Goal: Task Accomplishment & Management: Complete application form

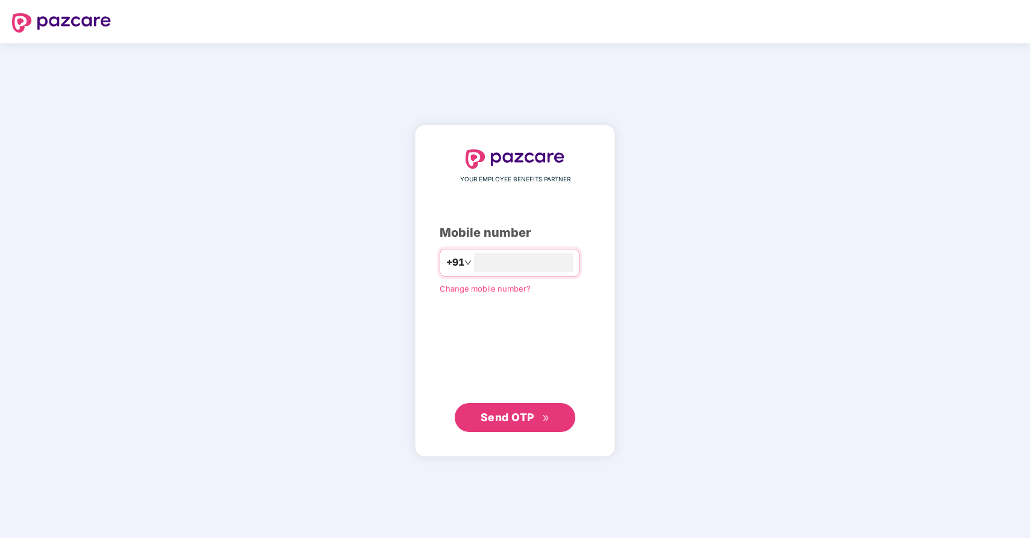
type input "**********"
click at [533, 417] on span "Send OTP" at bounding box center [507, 417] width 54 height 13
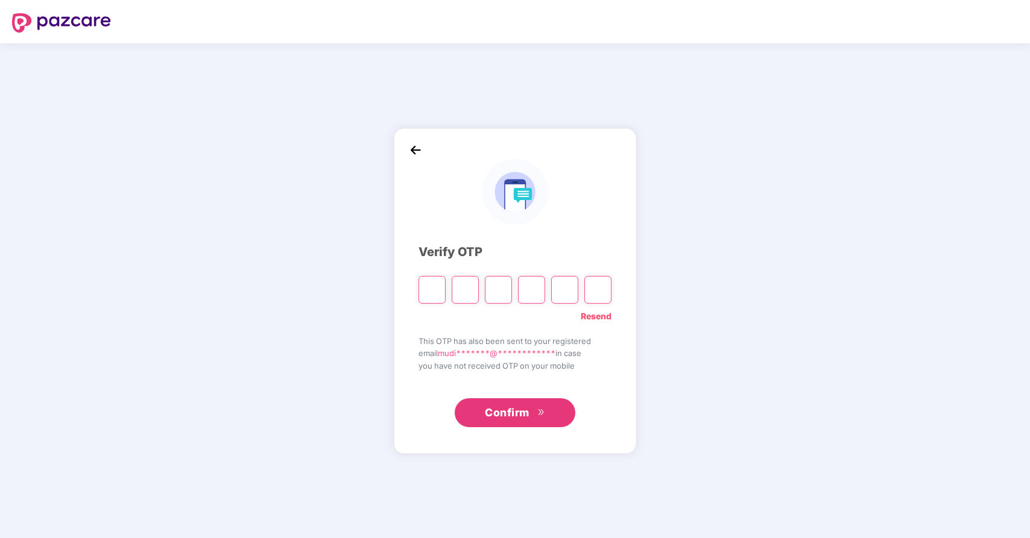
type input "*"
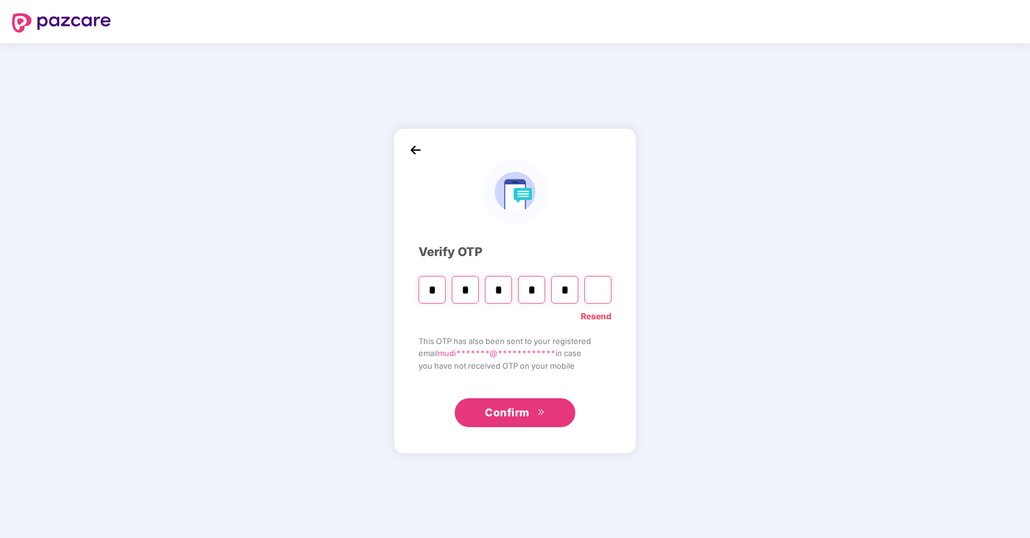
type input "*"
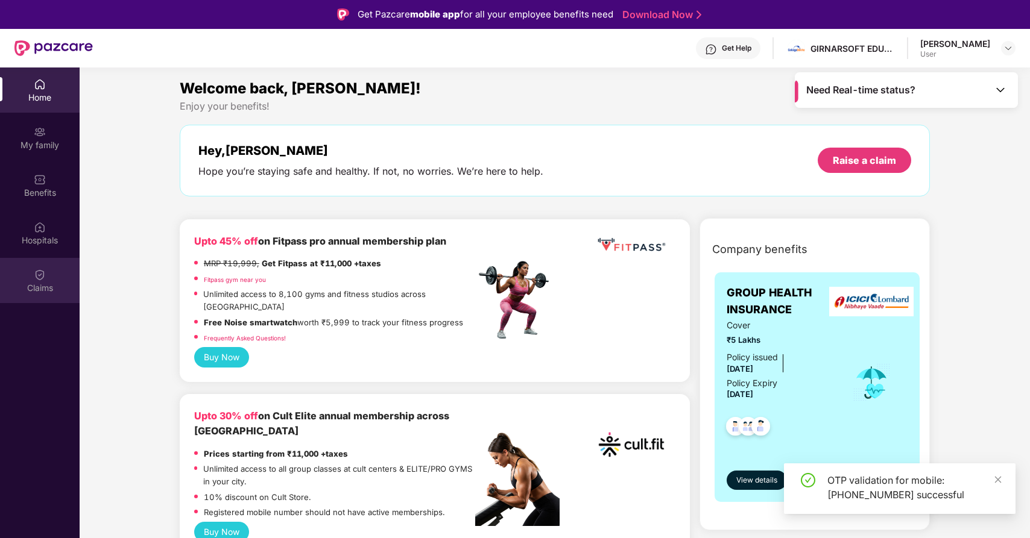
click at [37, 294] on div "Claims" at bounding box center [40, 288] width 80 height 12
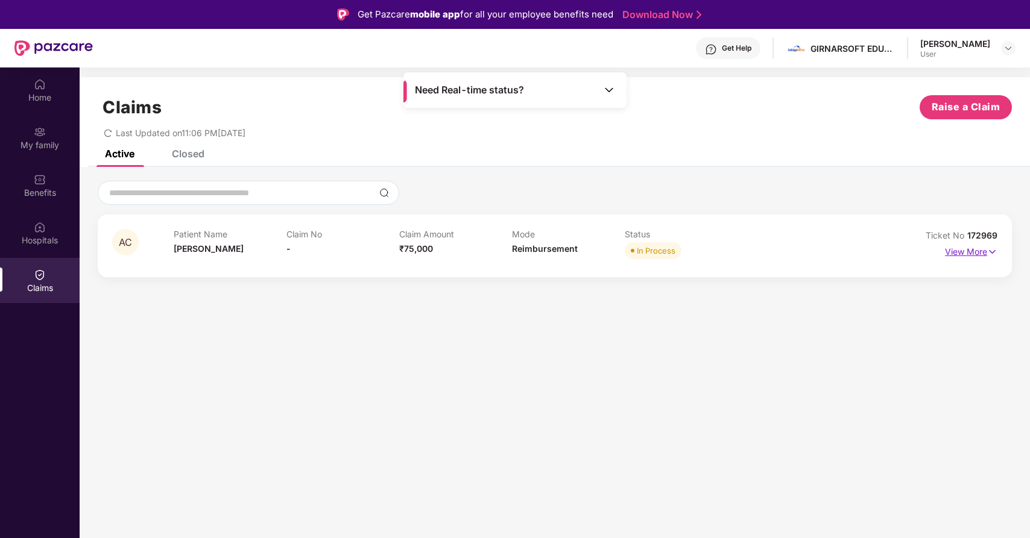
click at [980, 251] on p "View More" at bounding box center [971, 250] width 52 height 16
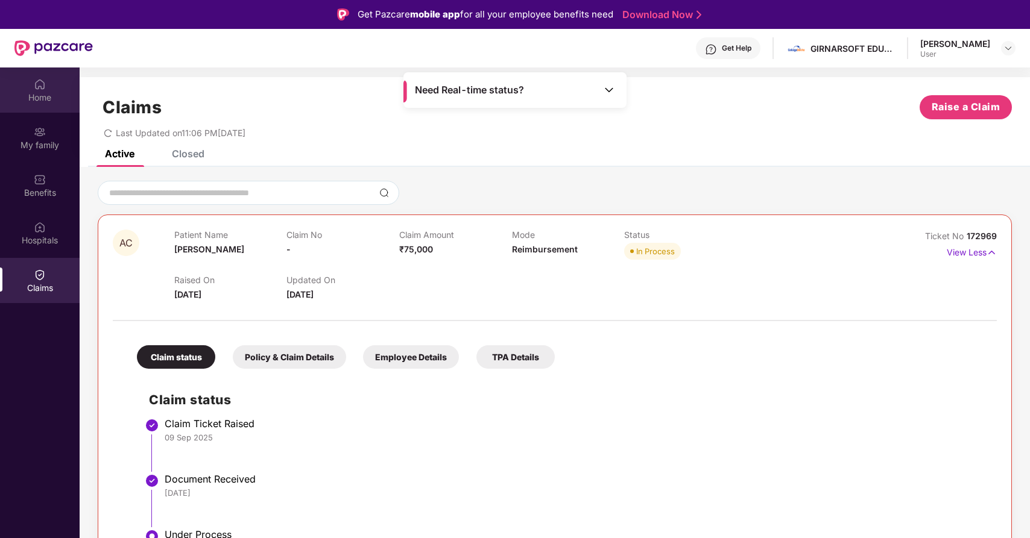
click at [42, 80] on img at bounding box center [40, 84] width 12 height 12
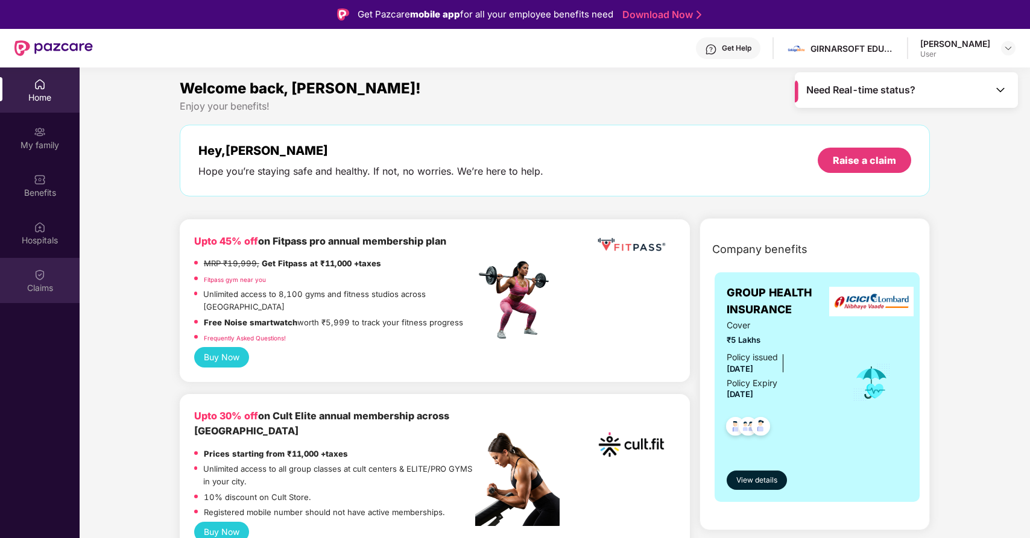
click at [34, 276] on img at bounding box center [40, 275] width 12 height 12
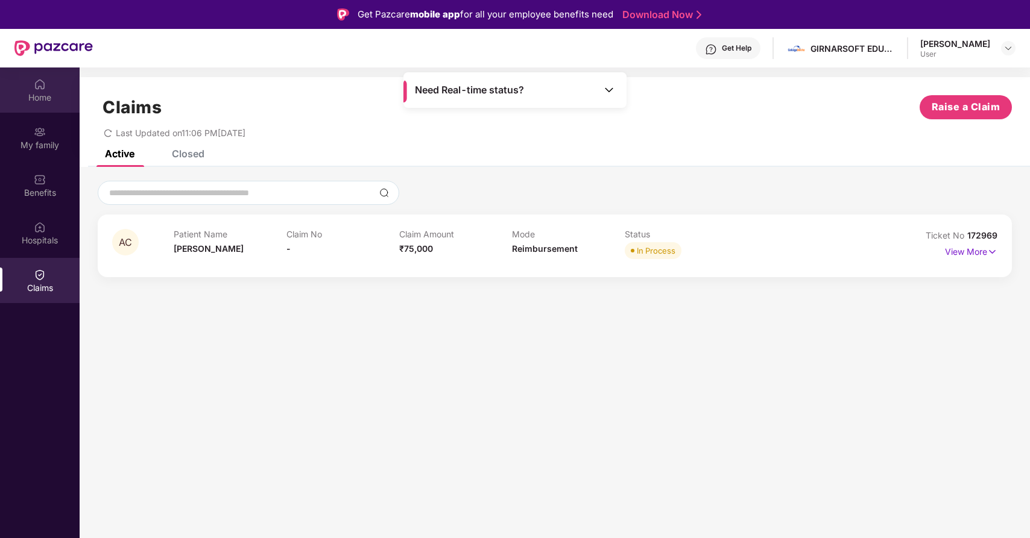
click at [41, 90] on div "Home" at bounding box center [40, 90] width 80 height 45
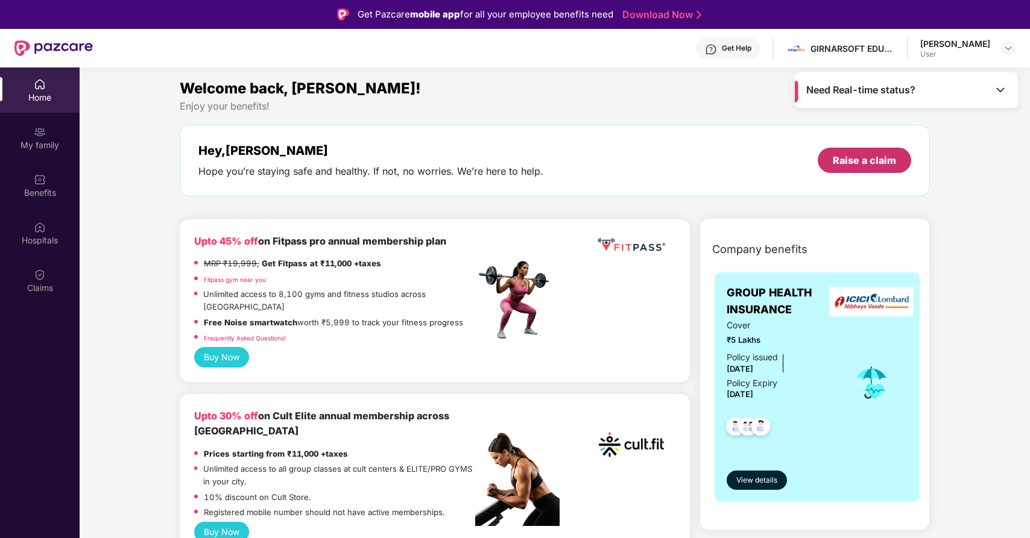
click at [871, 157] on div "Raise a claim" at bounding box center [864, 160] width 63 height 13
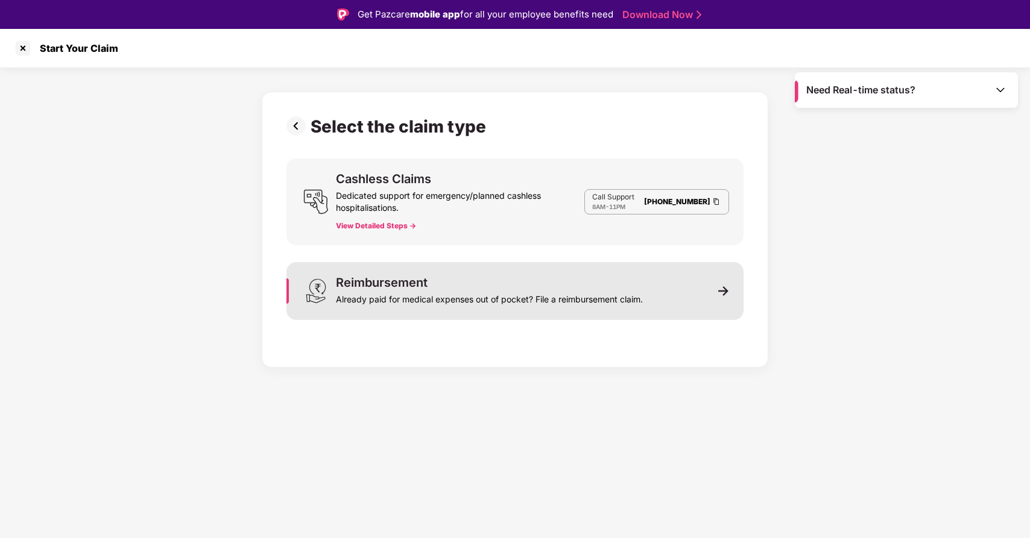
click at [515, 282] on div "Reimbursement Already paid for medical expenses out of pocket? File a reimburse…" at bounding box center [489, 291] width 307 height 29
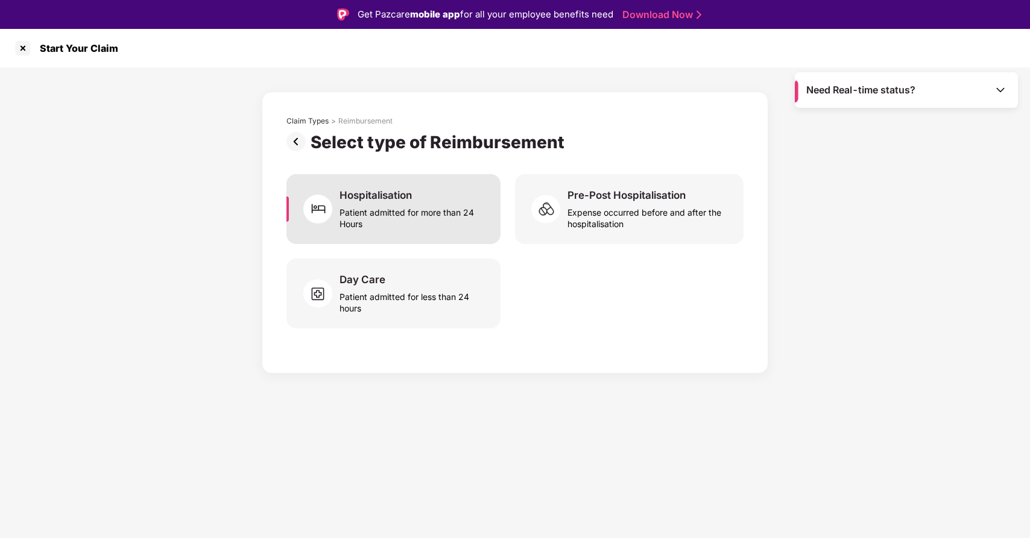
click at [430, 219] on div "Patient admitted for more than 24 Hours" at bounding box center [412, 216] width 146 height 28
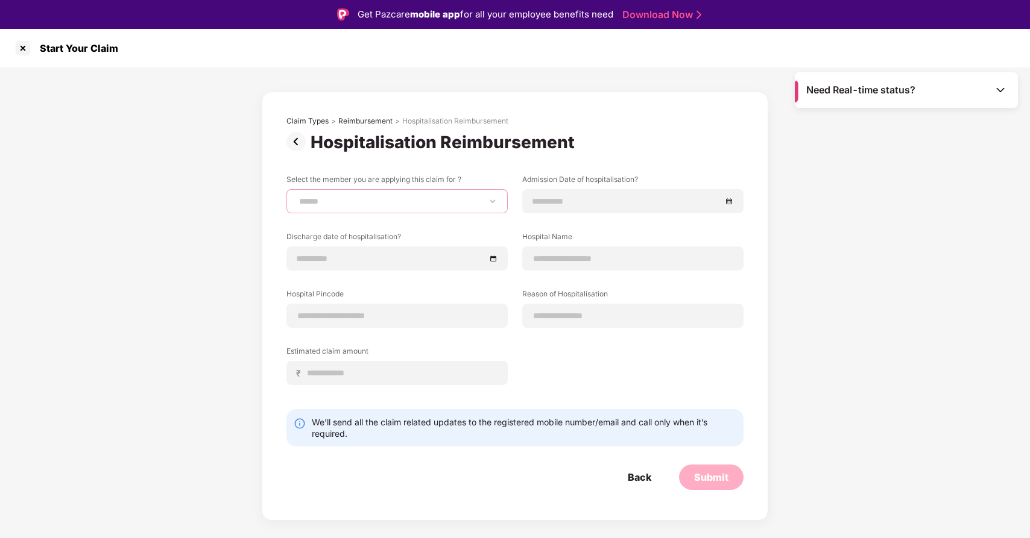
click at [392, 200] on select "**********" at bounding box center [397, 202] width 201 height 10
select select "**********"
click at [297, 197] on select "**********" at bounding box center [397, 202] width 201 height 10
click at [537, 206] on input at bounding box center [626, 201] width 189 height 13
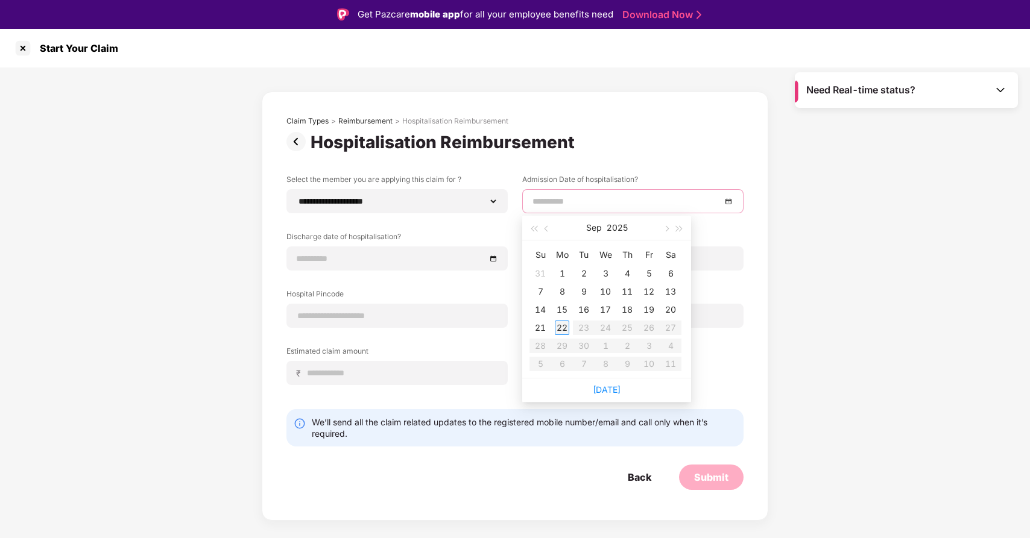
type input "**********"
click at [546, 228] on span "button" at bounding box center [547, 229] width 6 height 6
type input "**********"
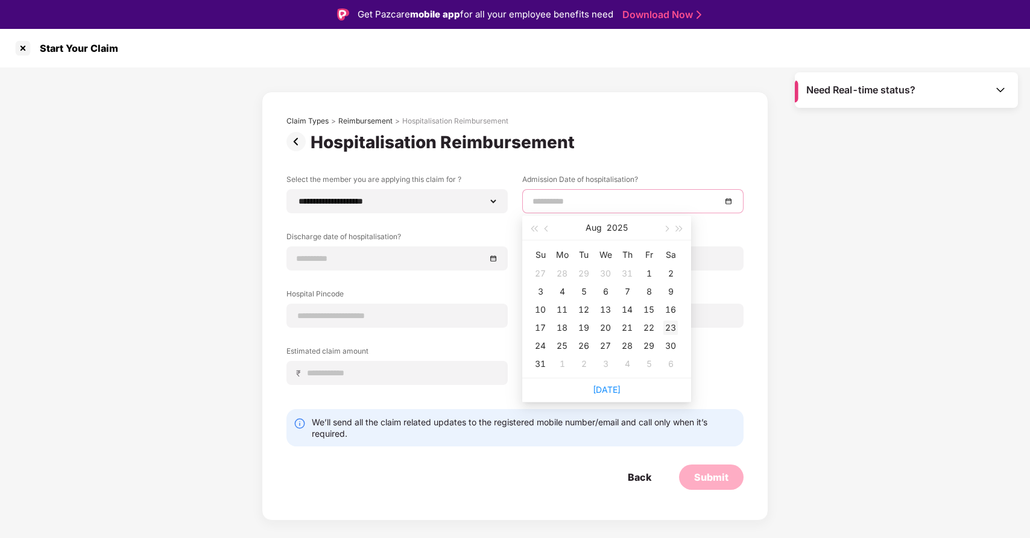
click at [667, 325] on div "23" at bounding box center [670, 328] width 14 height 14
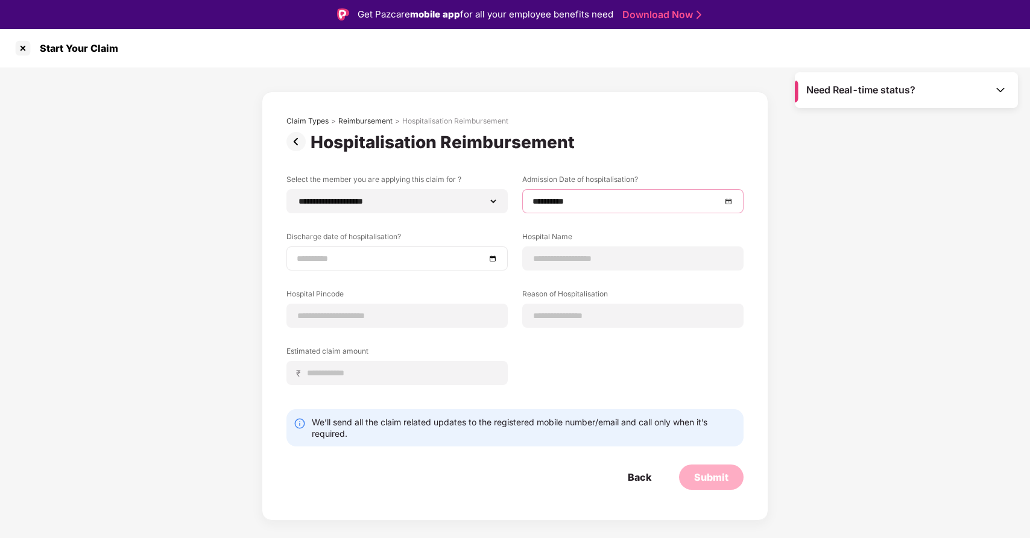
click at [332, 257] on input at bounding box center [391, 258] width 189 height 13
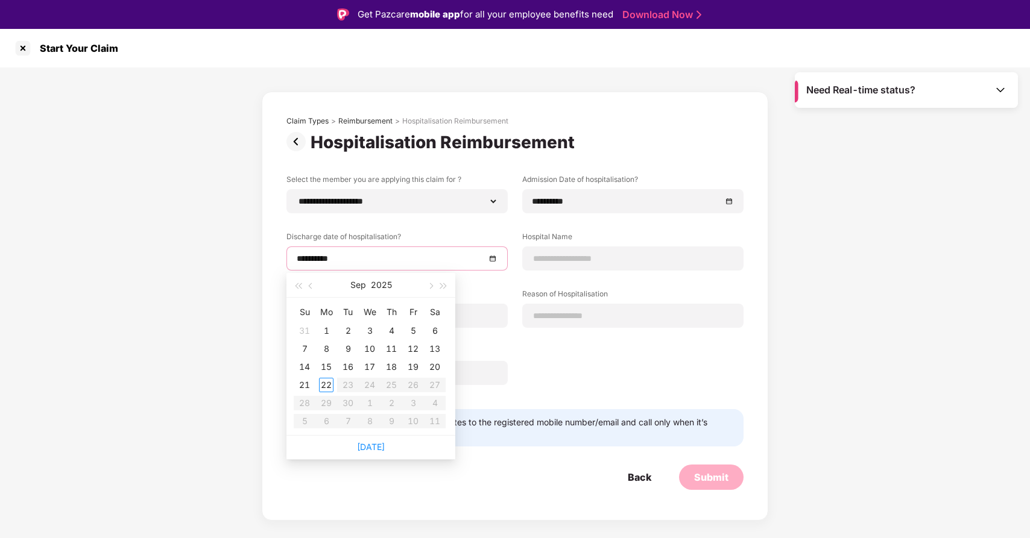
type input "**********"
click at [310, 286] on span "button" at bounding box center [312, 286] width 6 height 6
type input "**********"
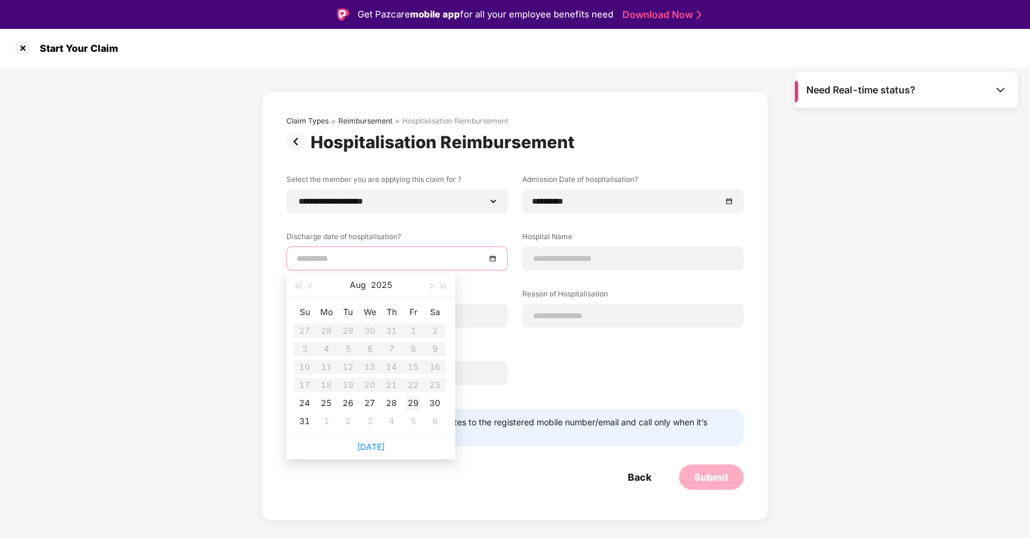
click at [415, 403] on div "29" at bounding box center [413, 403] width 14 height 14
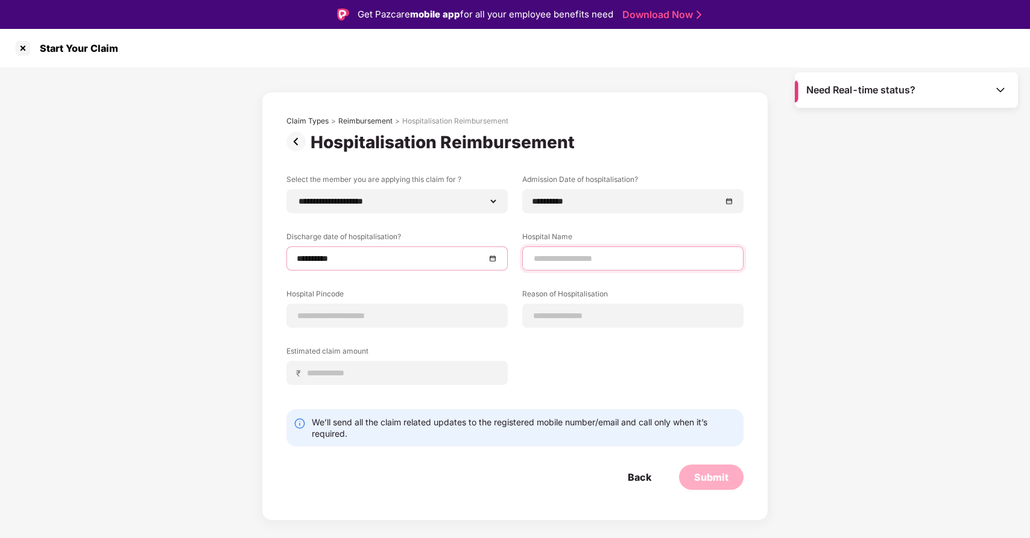
click at [588, 254] on input at bounding box center [632, 259] width 201 height 13
type input "*"
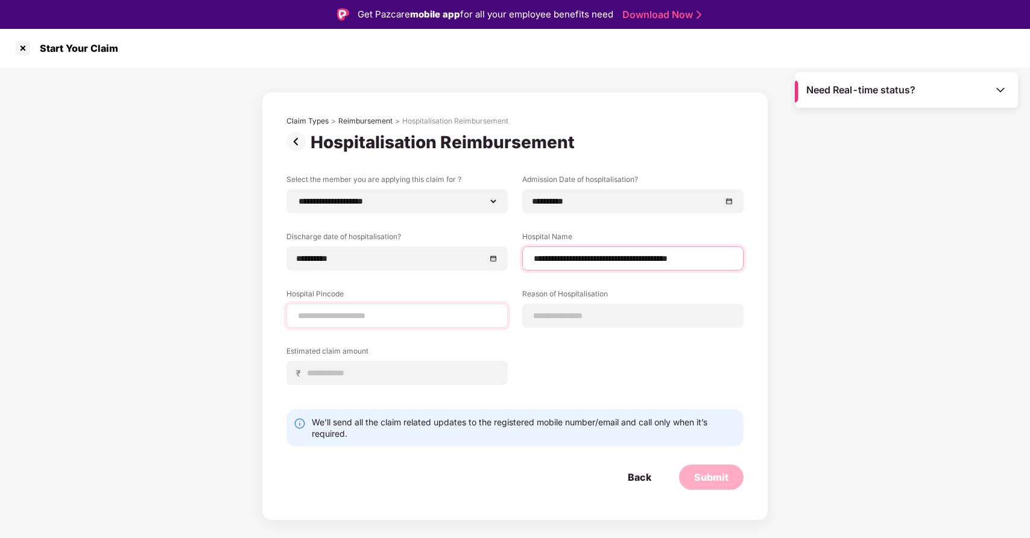
type input "**********"
click at [410, 319] on input at bounding box center [397, 316] width 201 height 13
type input "******"
select select "**********"
select select "*****"
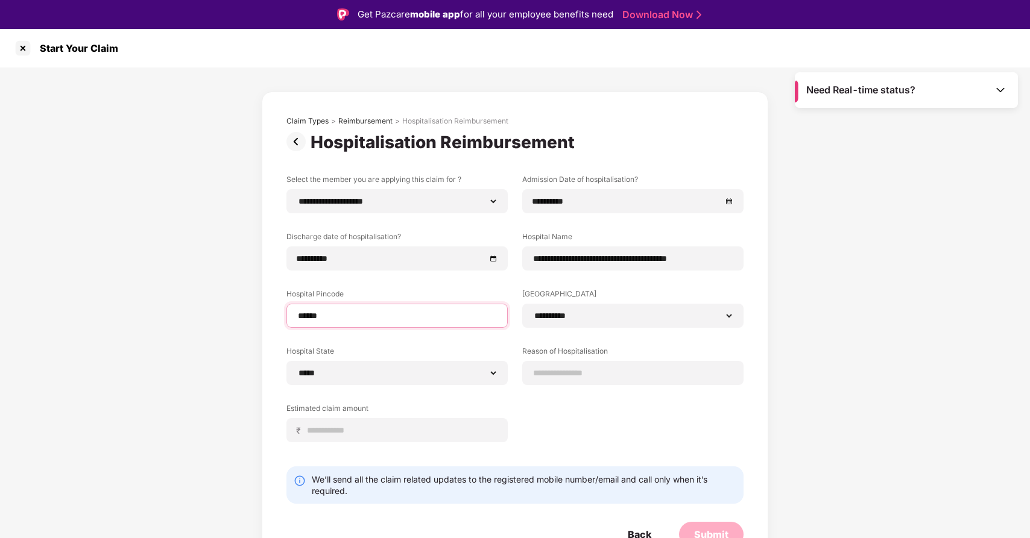
type input "******"
click at [576, 424] on div "**********" at bounding box center [514, 317] width 457 height 286
click at [567, 378] on input at bounding box center [632, 373] width 201 height 13
type input "*"
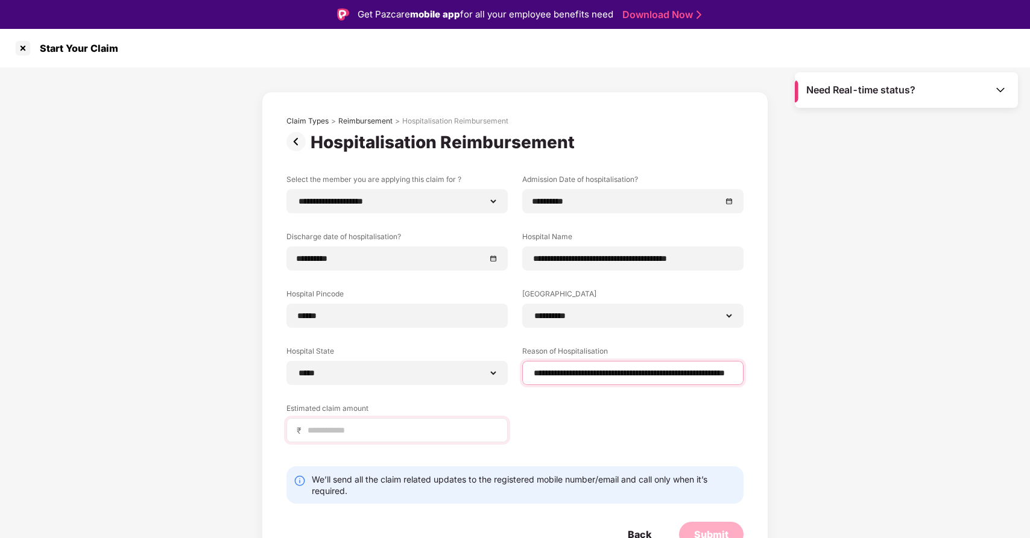
type input "**********"
click at [383, 430] on input at bounding box center [401, 430] width 191 height 13
type input "******"
click at [590, 418] on div "**********" at bounding box center [514, 317] width 457 height 286
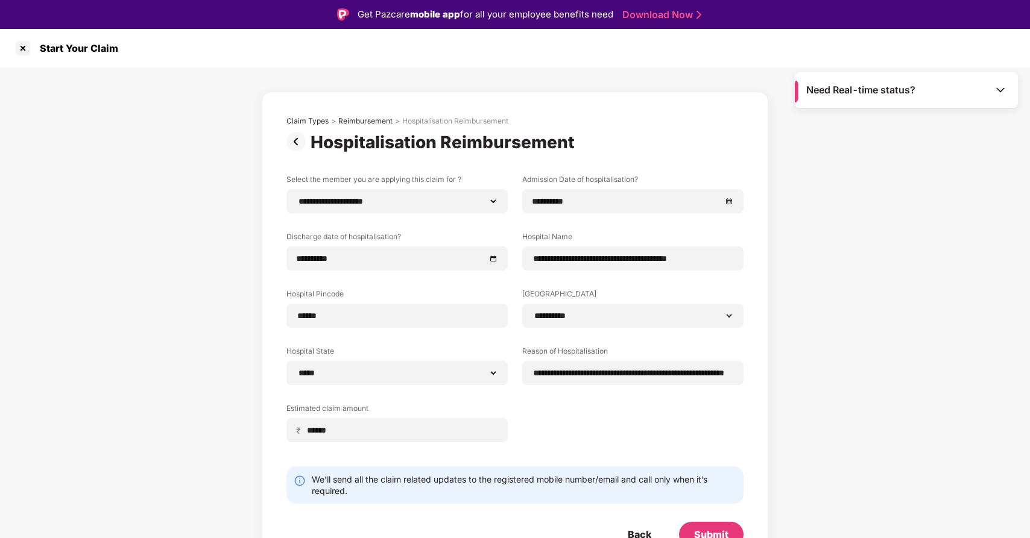
scroll to position [11, 0]
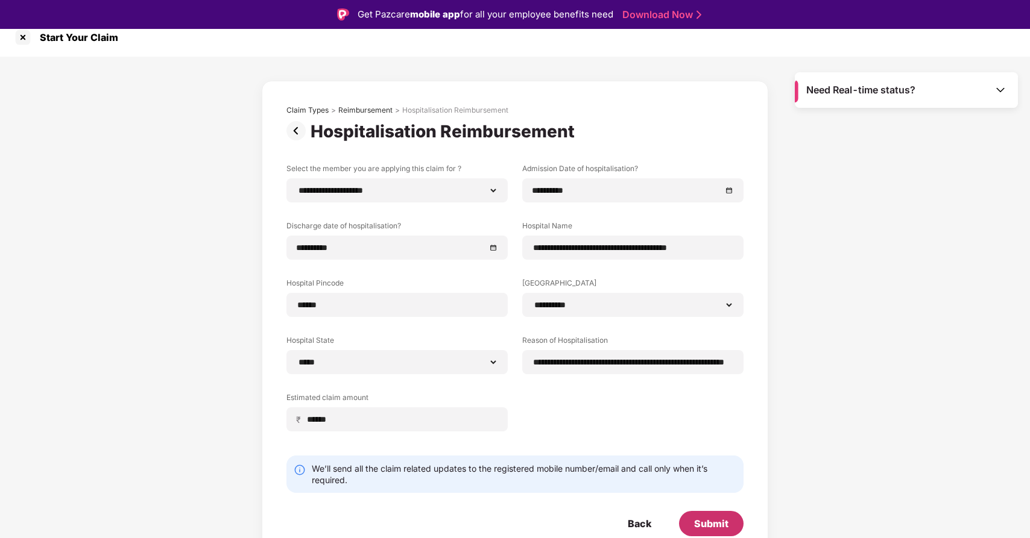
click at [727, 524] on div "Submit" at bounding box center [711, 523] width 34 height 13
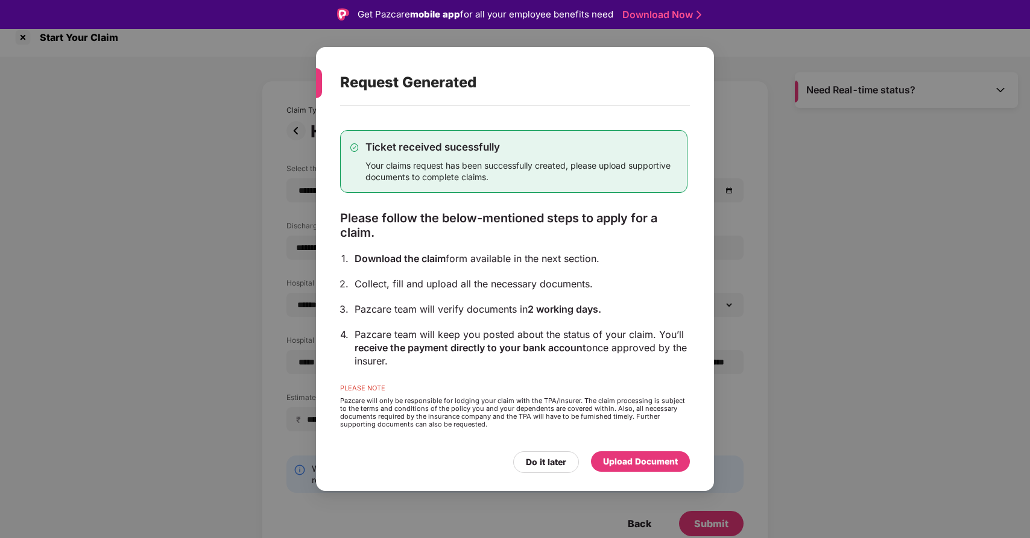
click at [640, 462] on div "Upload Document" at bounding box center [640, 461] width 75 height 13
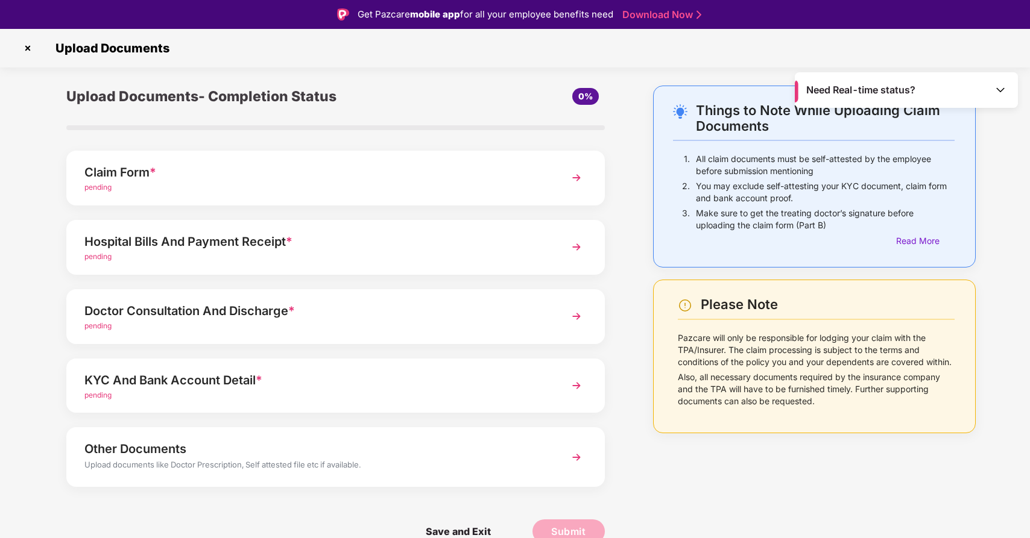
click at [575, 177] on img at bounding box center [576, 178] width 22 height 22
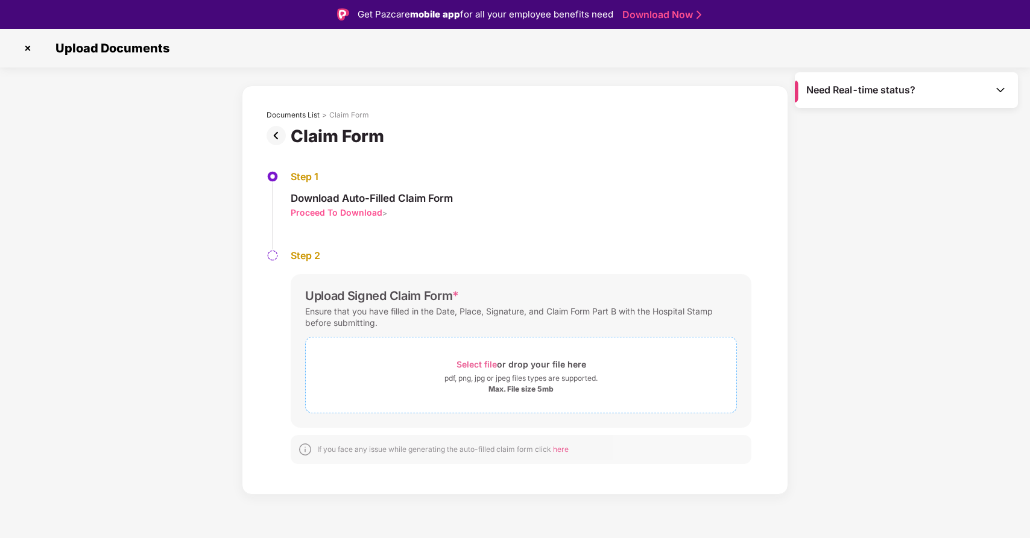
click at [490, 364] on span "Select file" at bounding box center [476, 364] width 40 height 10
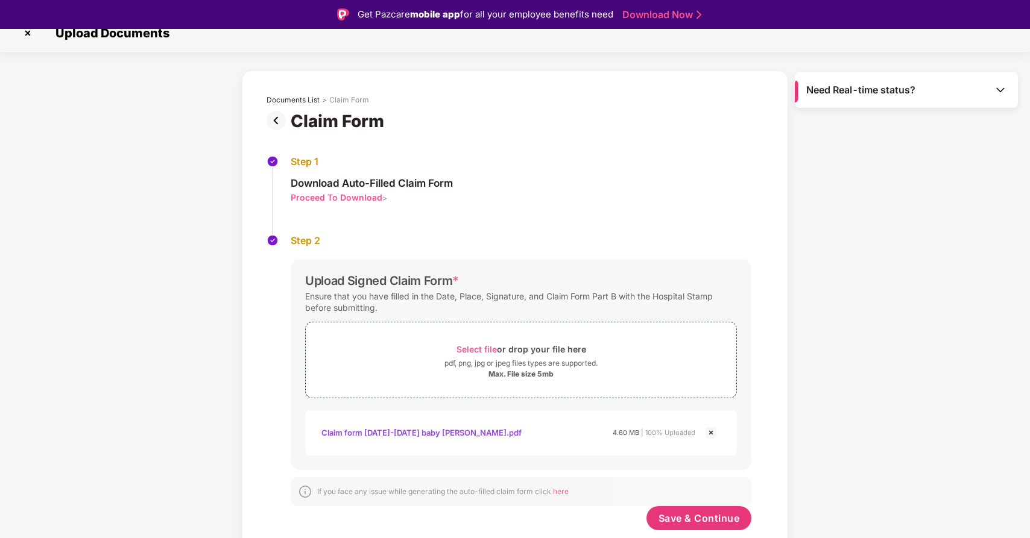
scroll to position [15, 0]
click at [697, 517] on span "Save & Continue" at bounding box center [698, 518] width 81 height 13
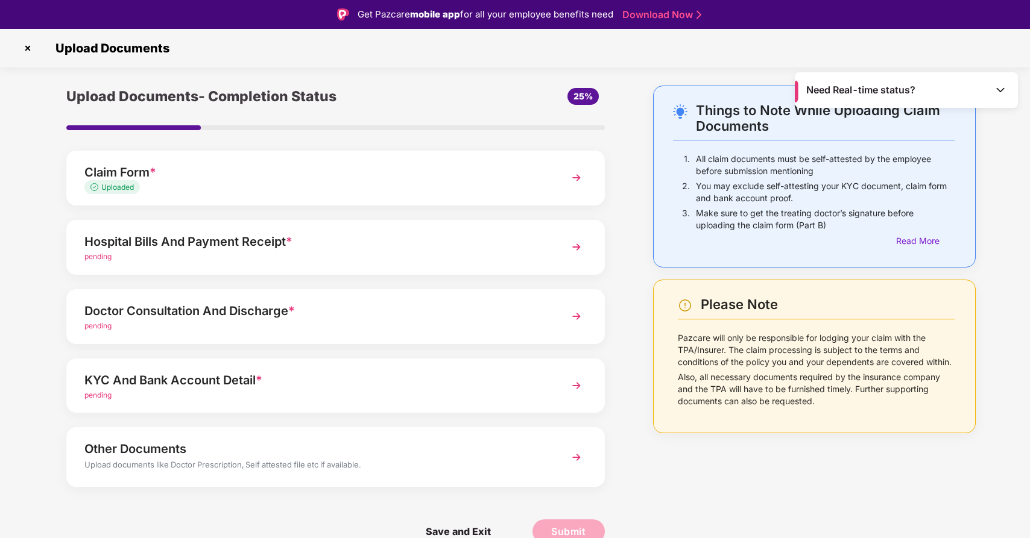
click at [499, 256] on div "pending" at bounding box center [314, 256] width 460 height 11
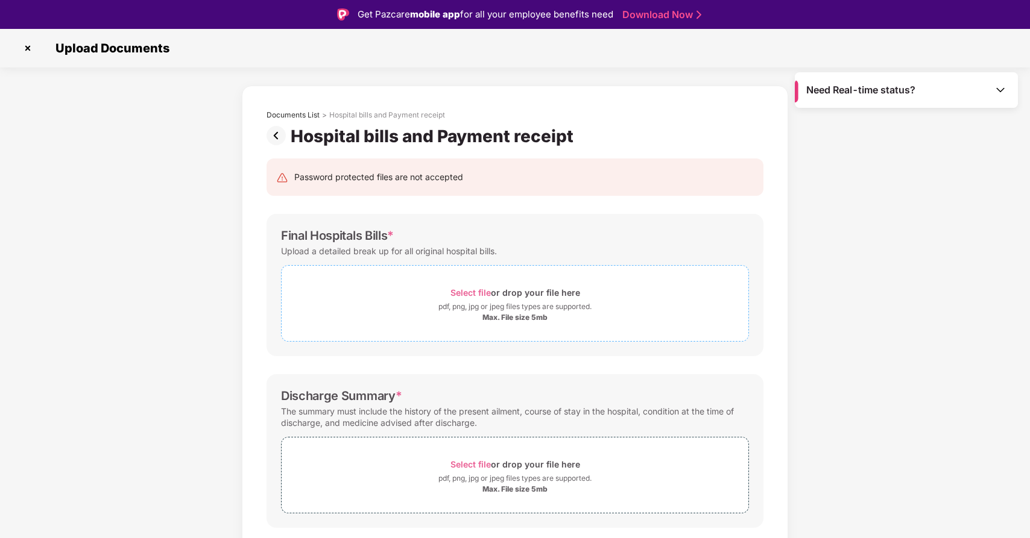
click at [473, 291] on span "Select file" at bounding box center [470, 293] width 40 height 10
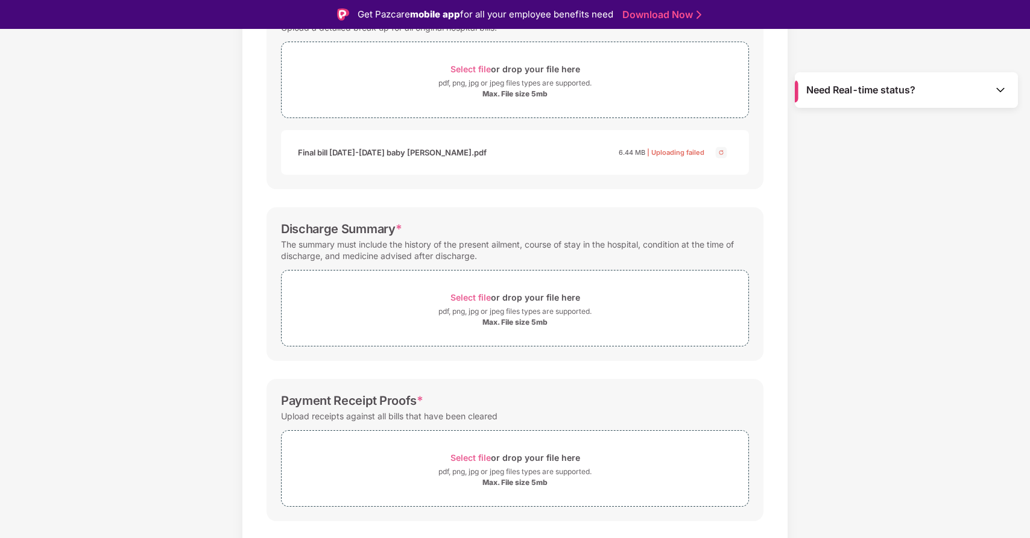
scroll to position [242, 0]
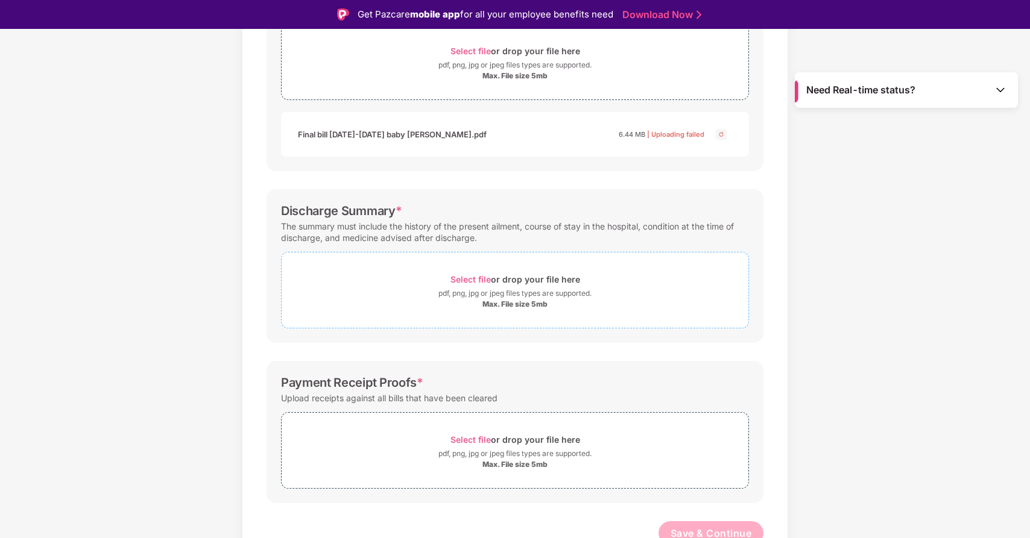
click at [480, 279] on span "Select file" at bounding box center [470, 279] width 40 height 10
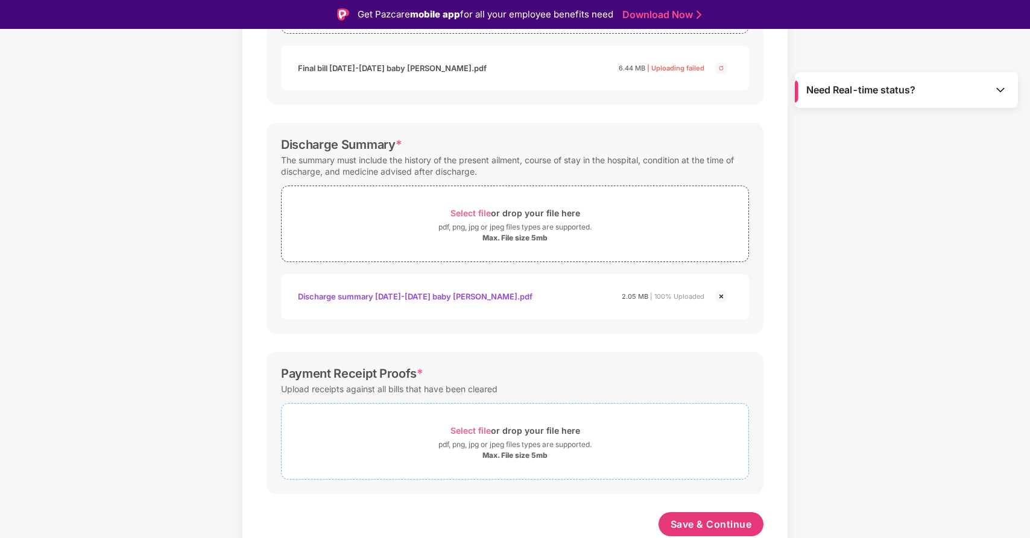
click at [471, 435] on span "Select file" at bounding box center [470, 431] width 40 height 10
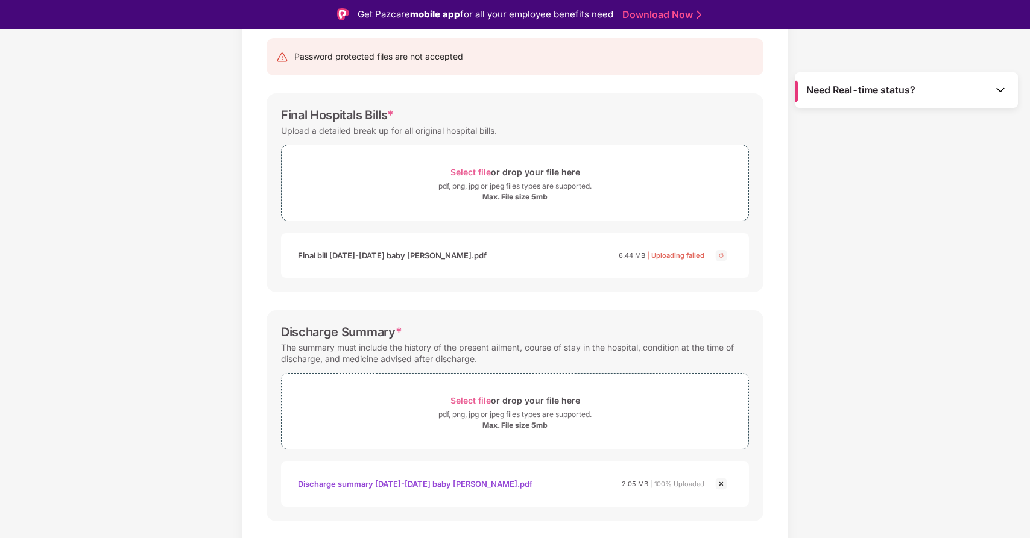
scroll to position [54, 0]
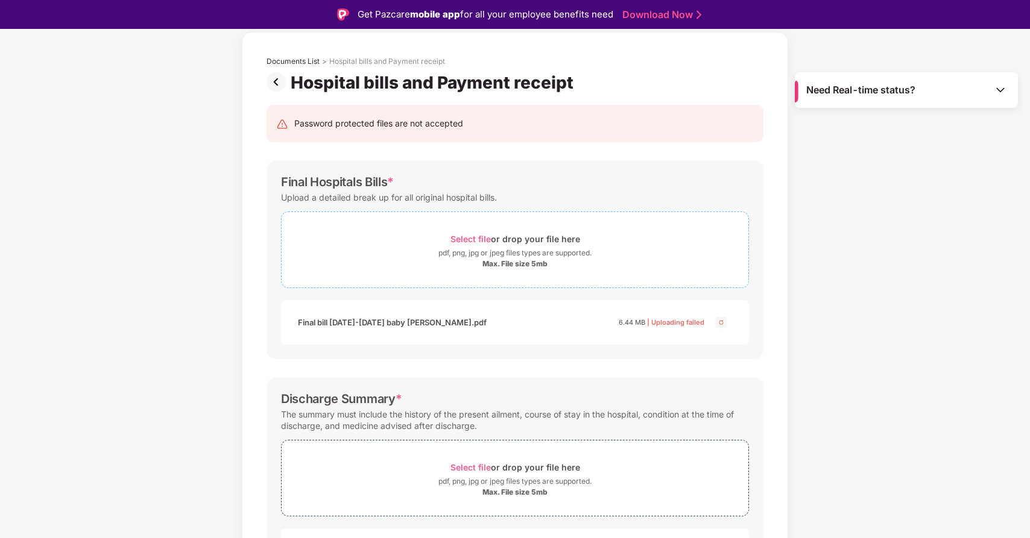
click at [475, 241] on span "Select file" at bounding box center [470, 239] width 40 height 10
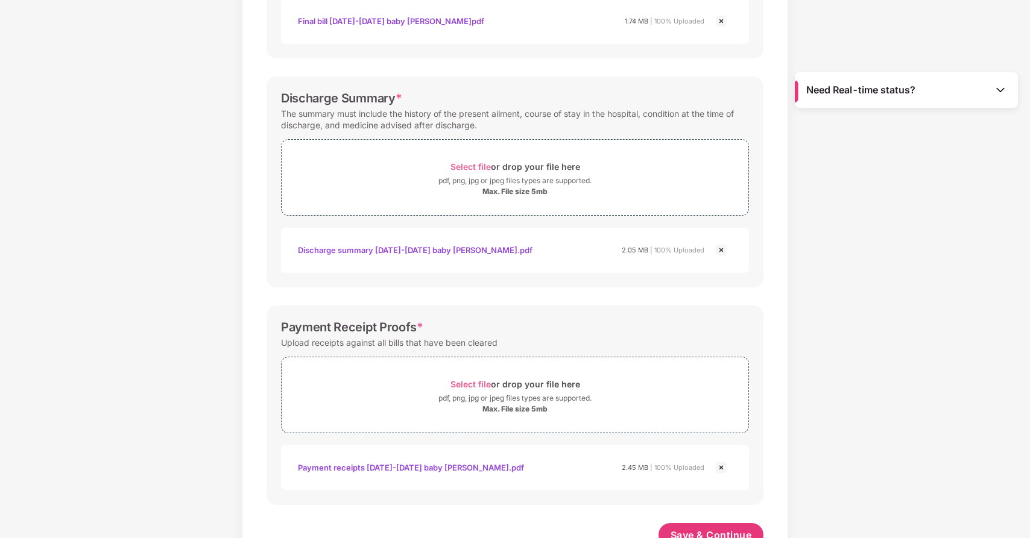
scroll to position [366, 0]
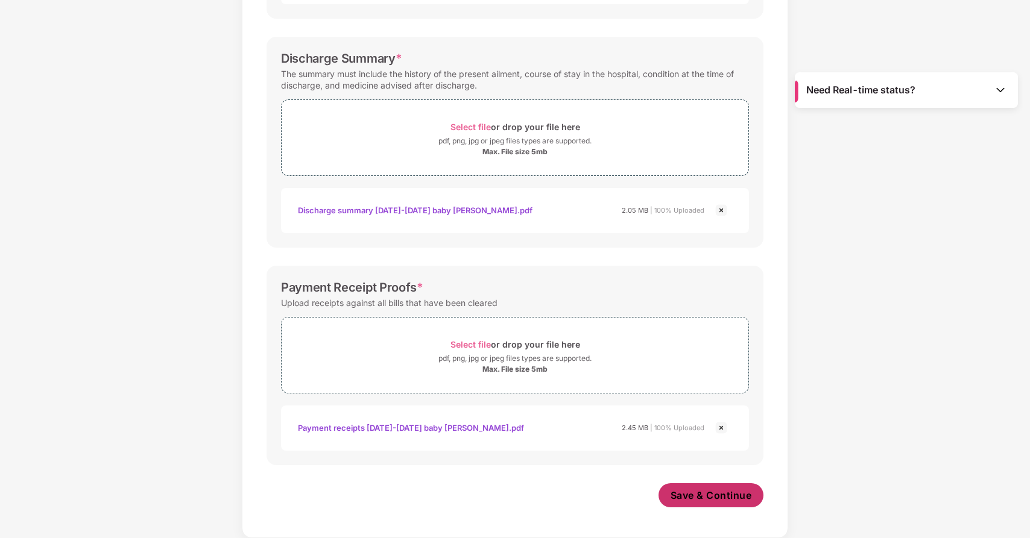
click at [733, 505] on button "Save & Continue" at bounding box center [710, 495] width 105 height 24
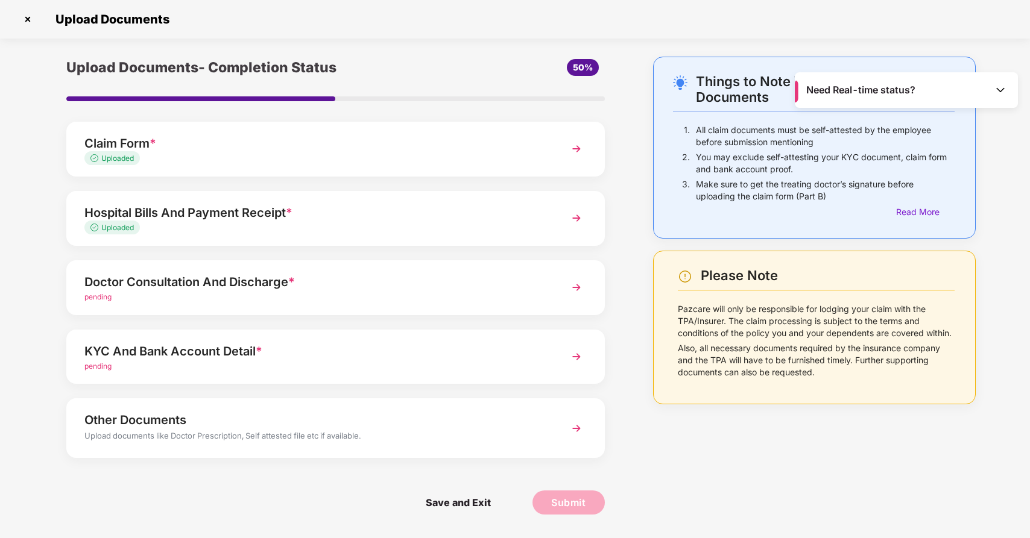
click at [517, 294] on div "pending" at bounding box center [314, 297] width 460 height 11
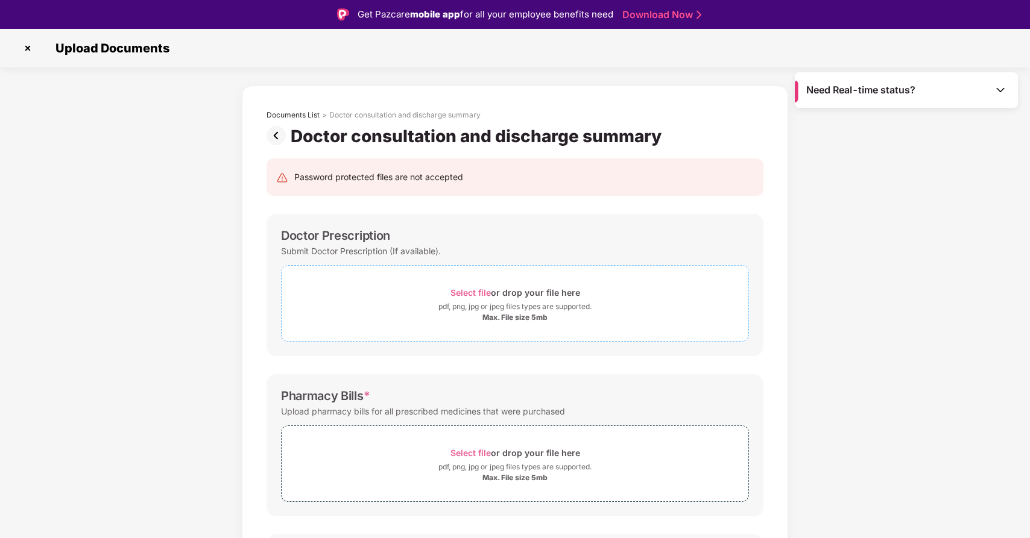
click at [471, 290] on span "Select file" at bounding box center [470, 293] width 40 height 10
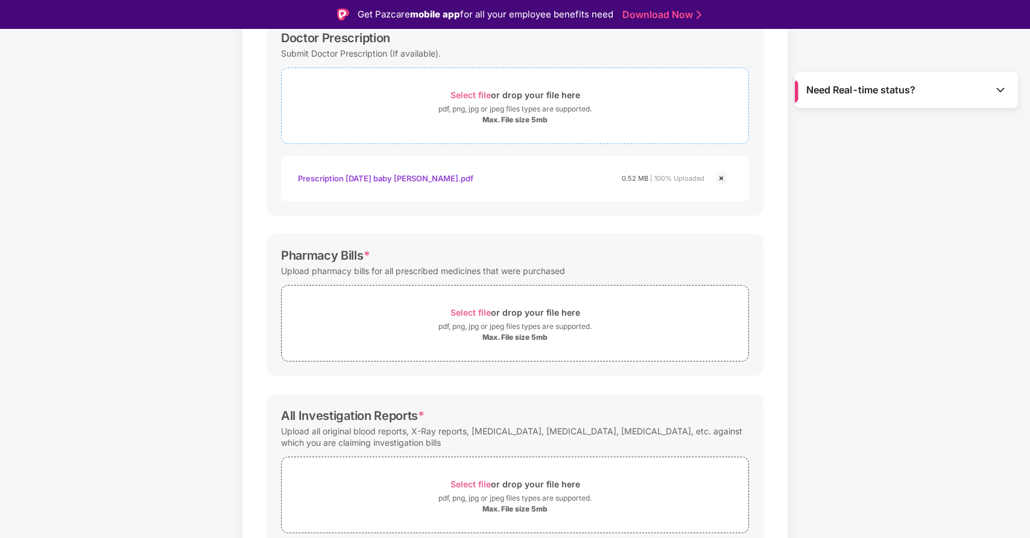
scroll to position [218, 0]
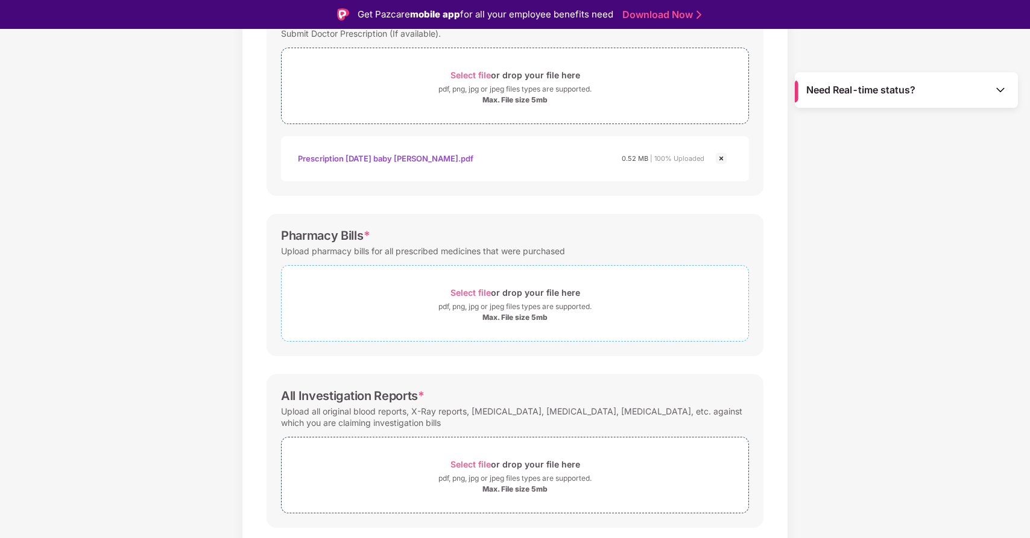
click at [469, 294] on span "Select file" at bounding box center [470, 293] width 40 height 10
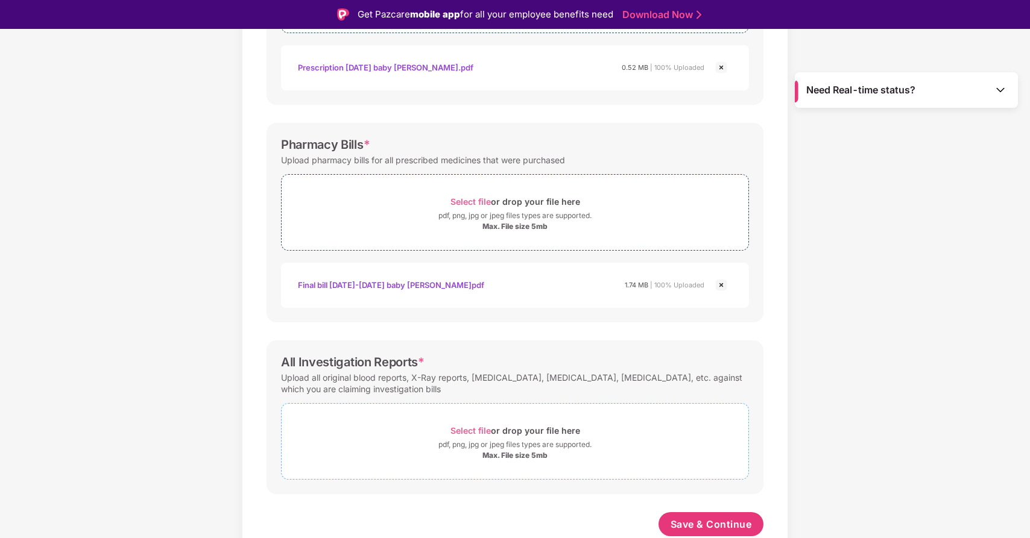
click at [480, 433] on span "Select file" at bounding box center [470, 431] width 40 height 10
click at [481, 427] on span "Select file" at bounding box center [470, 431] width 40 height 10
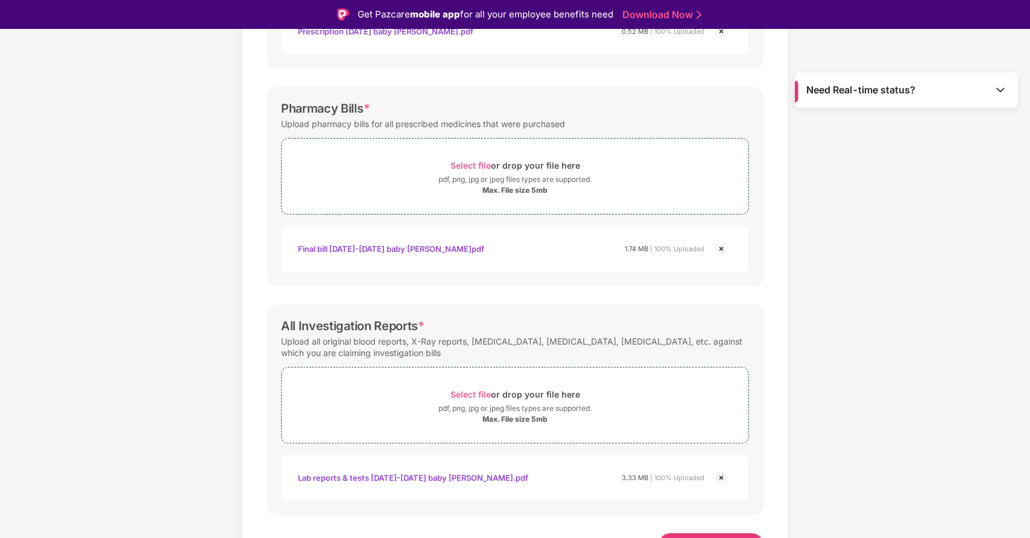
scroll to position [366, 0]
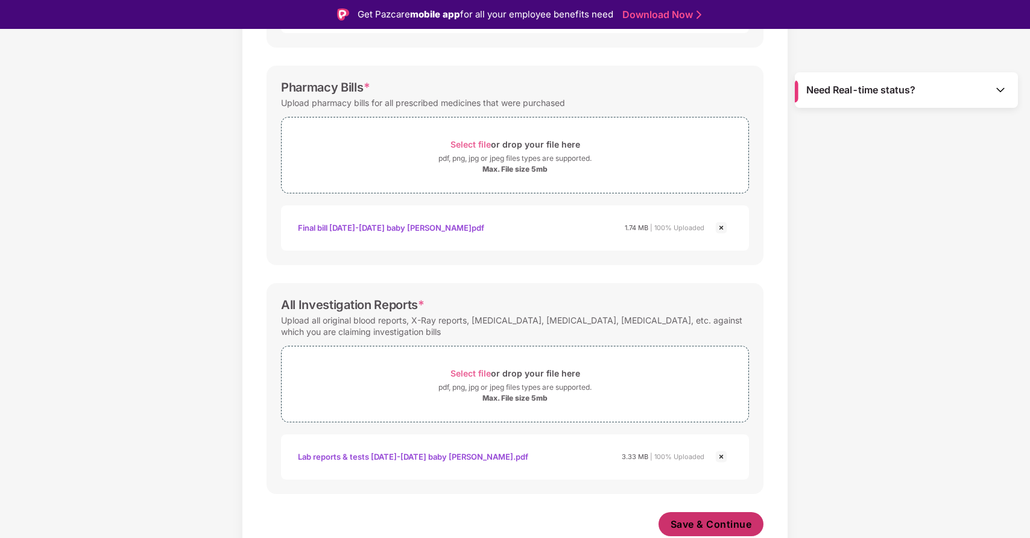
click at [722, 531] on span "Save & Continue" at bounding box center [710, 524] width 81 height 13
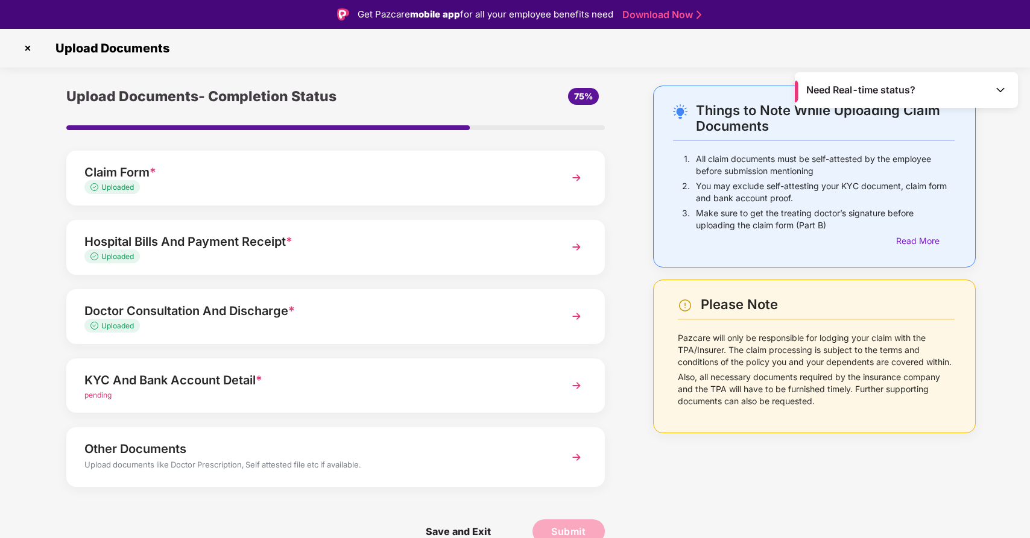
click at [514, 385] on div "KYC And Bank Account Detail *" at bounding box center [314, 380] width 460 height 19
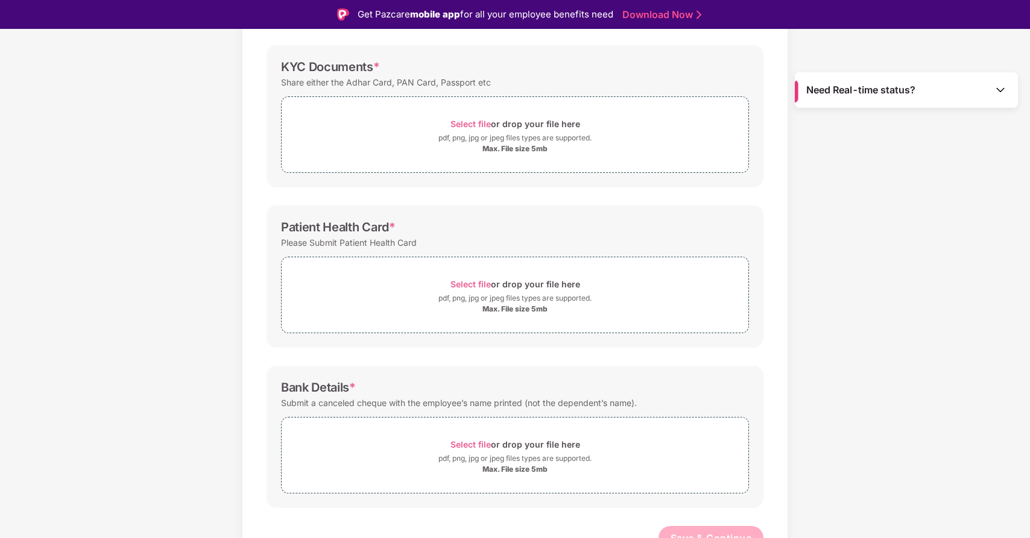
scroll to position [183, 0]
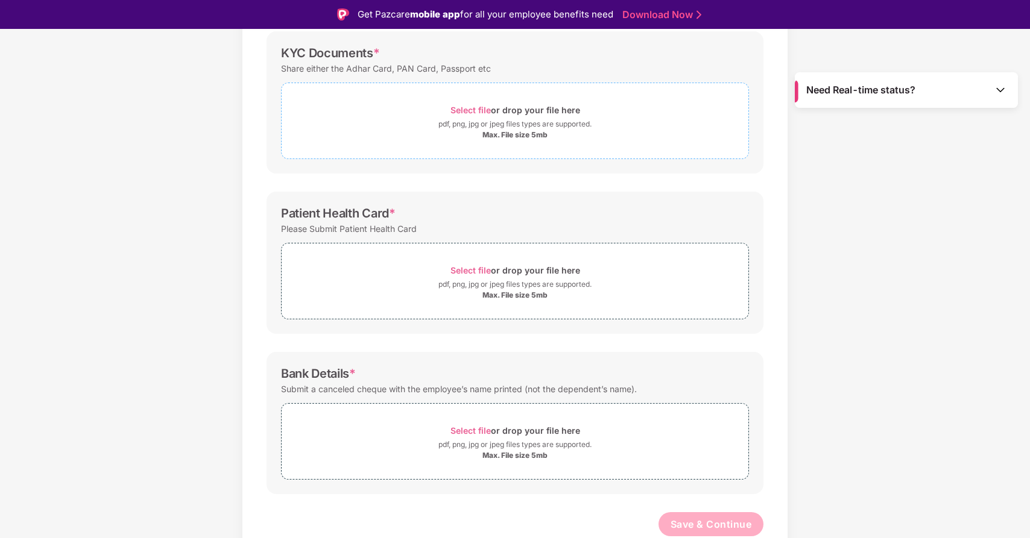
click at [470, 109] on span "Select file" at bounding box center [470, 110] width 40 height 10
click at [459, 105] on span "Select file" at bounding box center [470, 110] width 40 height 10
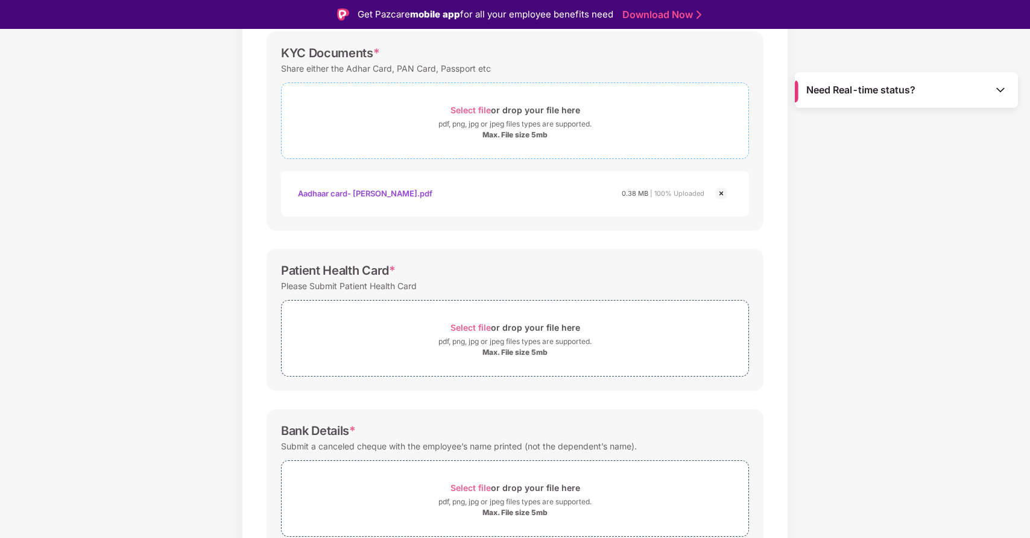
click at [479, 108] on span "Select file" at bounding box center [470, 110] width 40 height 10
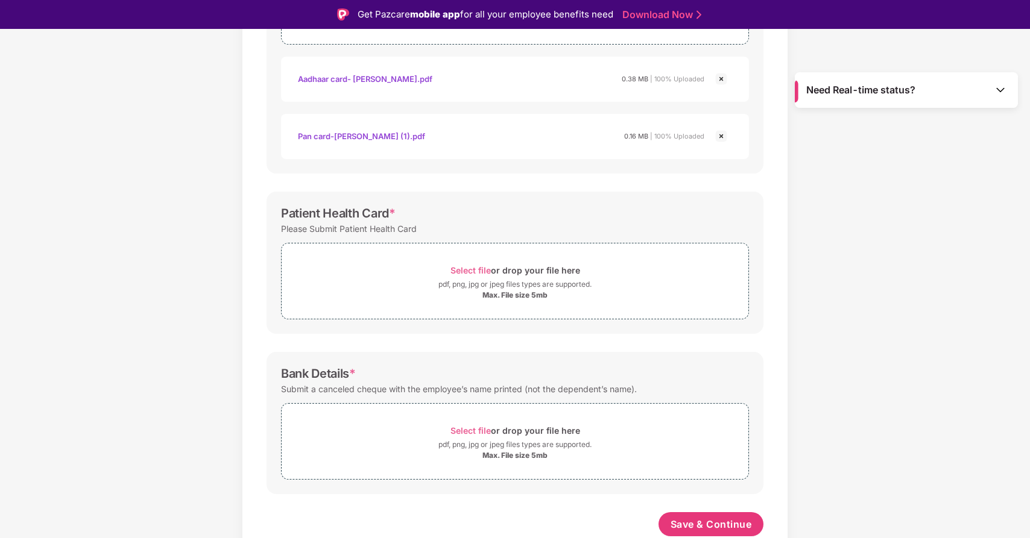
scroll to position [297, 0]
click at [479, 430] on span "Select file" at bounding box center [470, 431] width 40 height 10
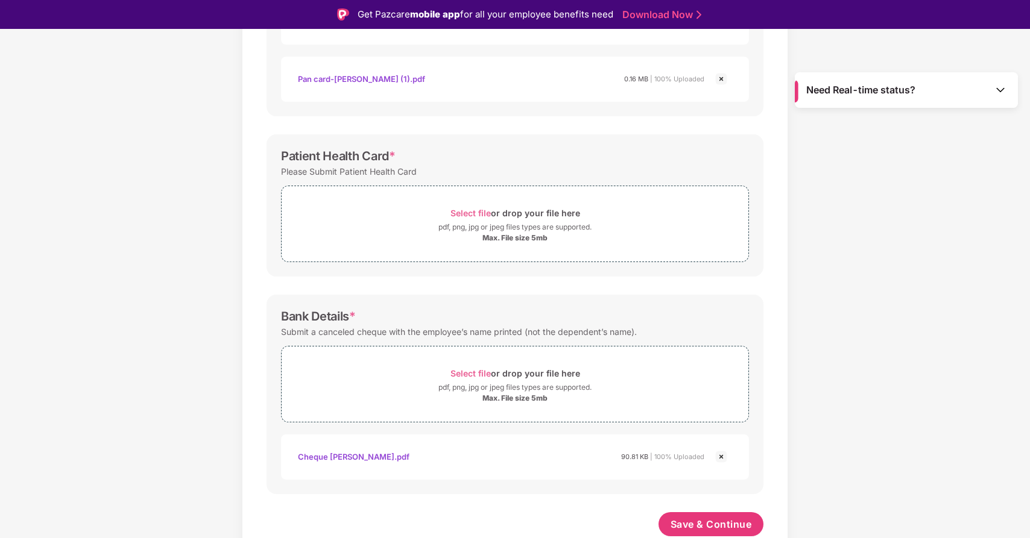
scroll to position [354, 0]
click at [715, 522] on span "Save & Continue" at bounding box center [710, 524] width 81 height 13
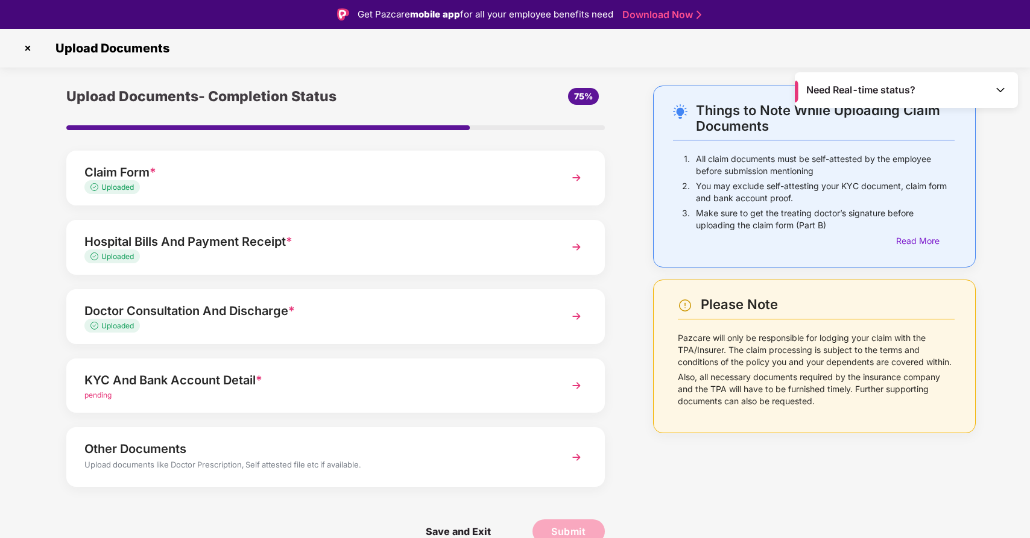
click at [27, 48] on img at bounding box center [27, 48] width 19 height 19
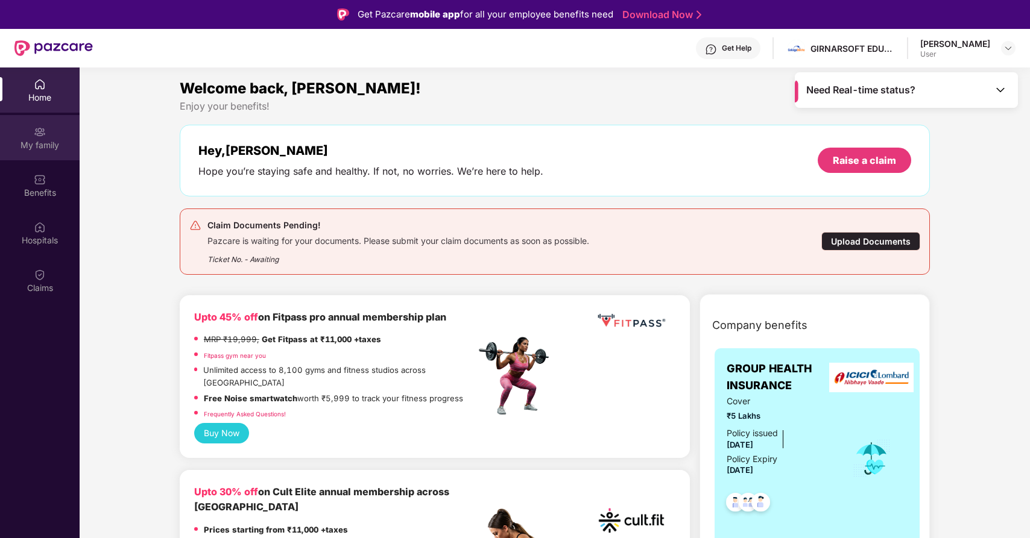
click at [37, 147] on div "My family" at bounding box center [40, 145] width 80 height 12
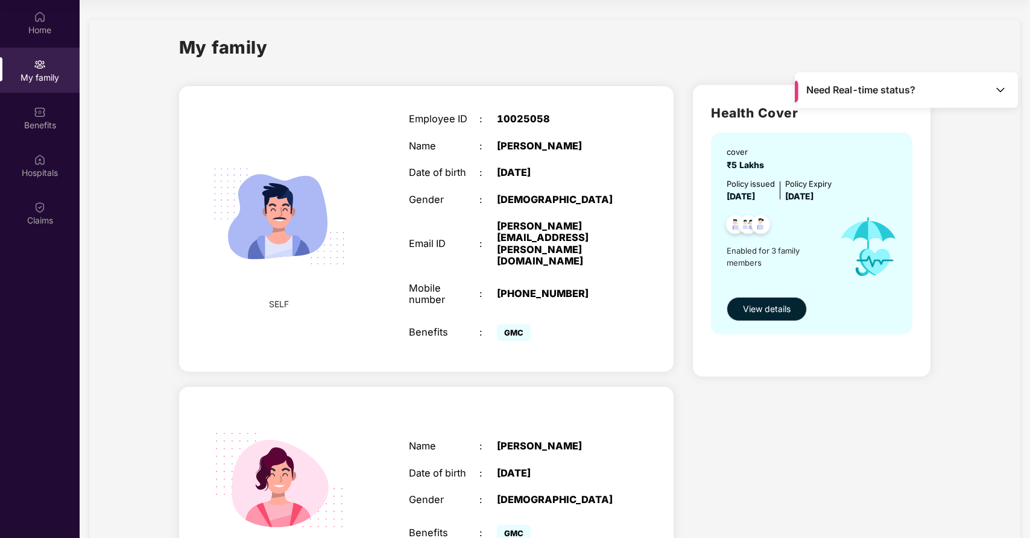
click at [1001, 88] on img at bounding box center [1000, 90] width 12 height 12
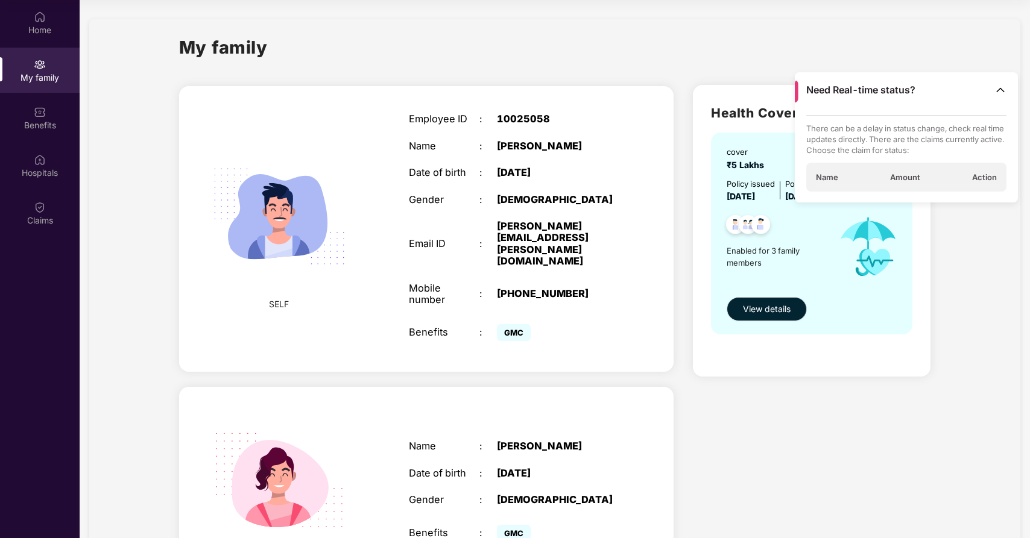
click at [1001, 88] on img at bounding box center [1000, 90] width 12 height 12
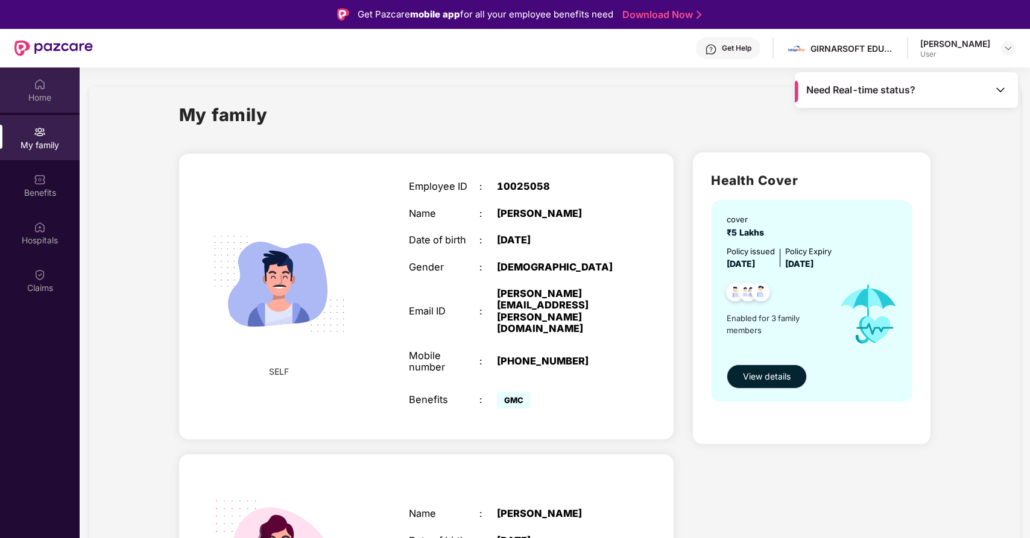
click at [36, 106] on div "Home" at bounding box center [40, 90] width 80 height 45
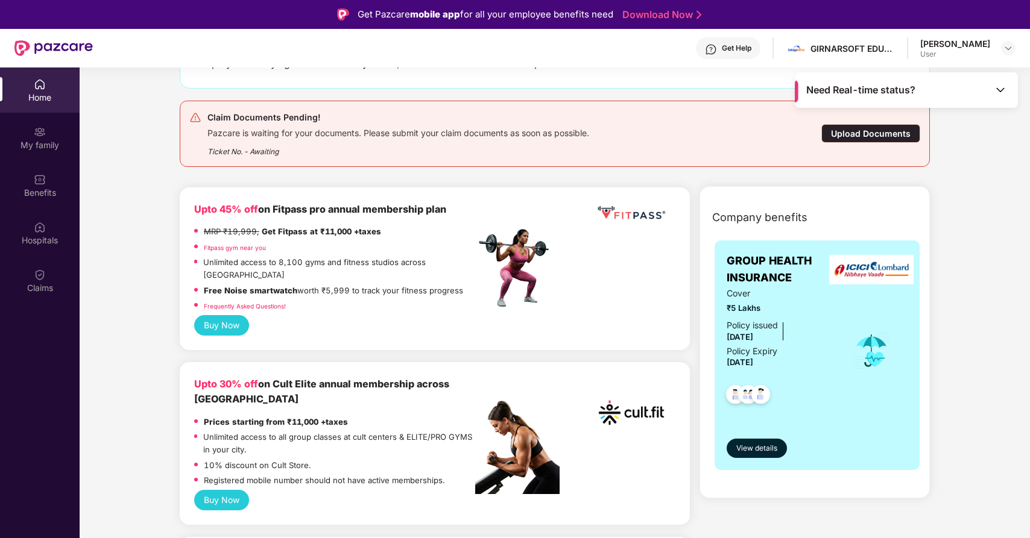
scroll to position [194, 0]
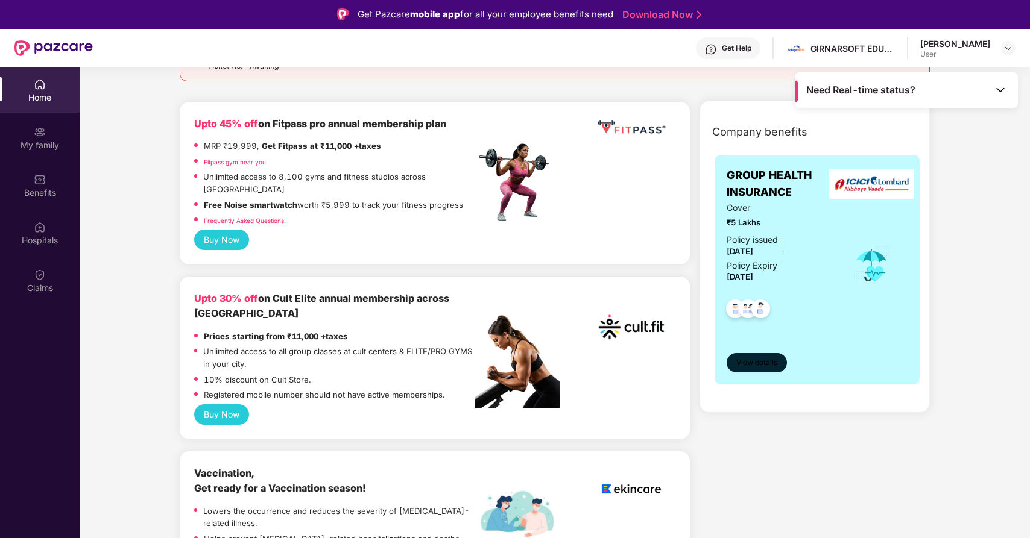
click at [755, 366] on span "View details" at bounding box center [756, 362] width 41 height 11
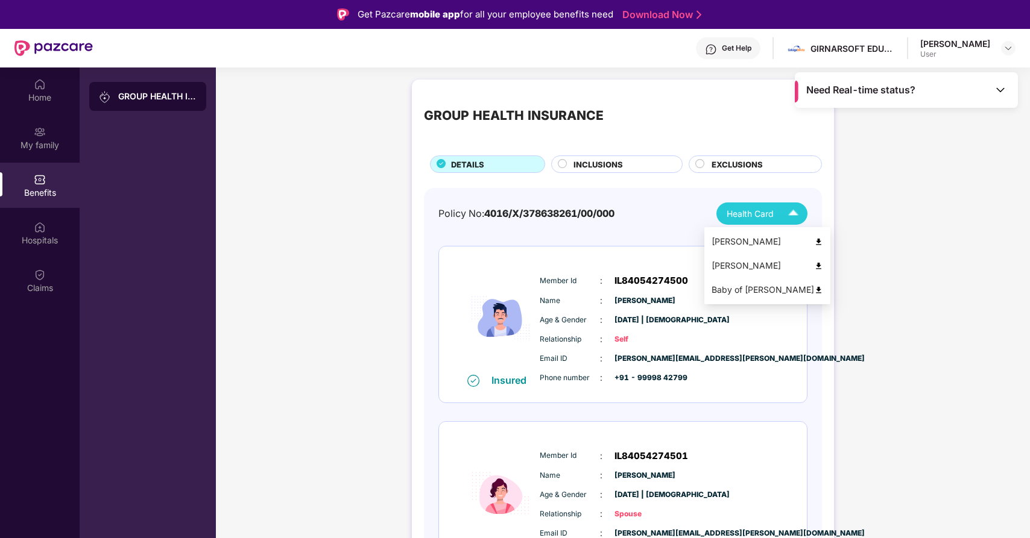
click at [775, 209] on div "Health Card" at bounding box center [764, 213] width 77 height 21
click at [768, 290] on div "Baby of Anjani Chaand" at bounding box center [767, 289] width 112 height 13
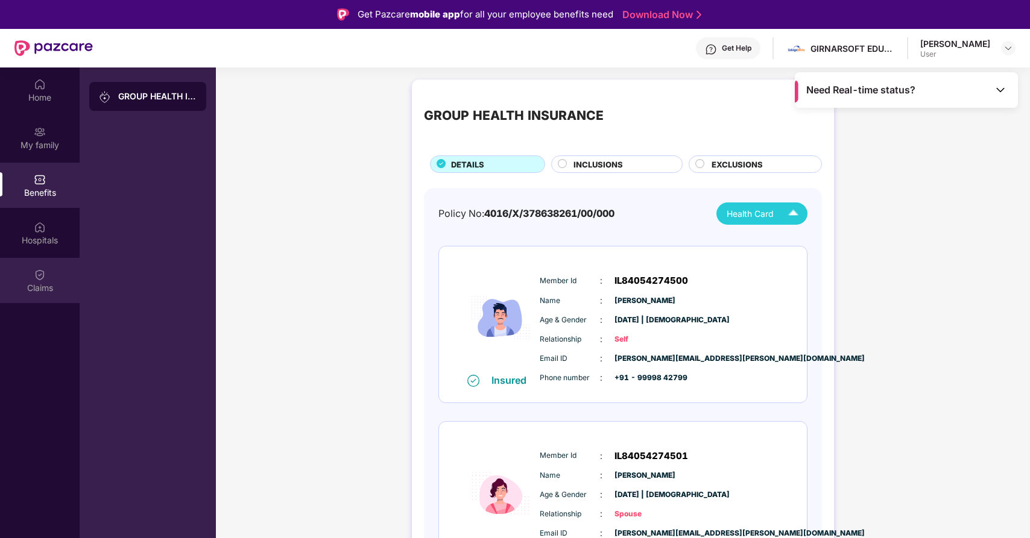
click at [28, 286] on div "Claims" at bounding box center [40, 288] width 80 height 12
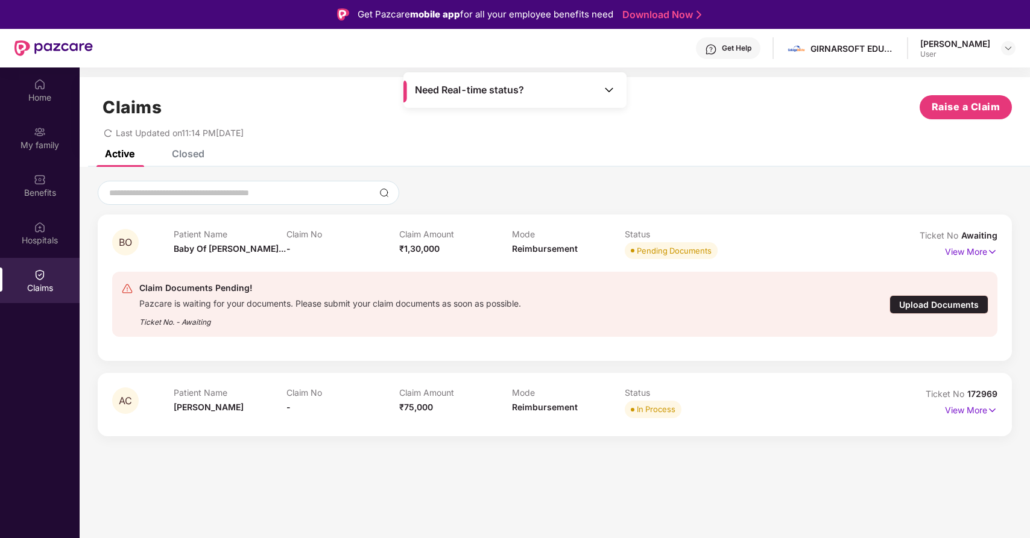
click at [968, 301] on div "Upload Documents" at bounding box center [938, 304] width 99 height 19
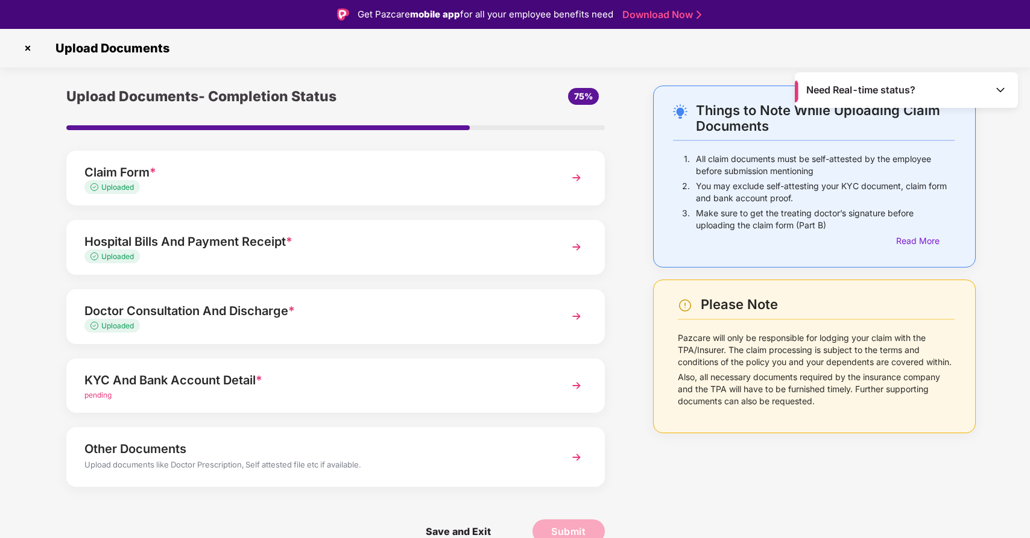
click at [517, 382] on div "KYC And Bank Account Detail *" at bounding box center [314, 380] width 460 height 19
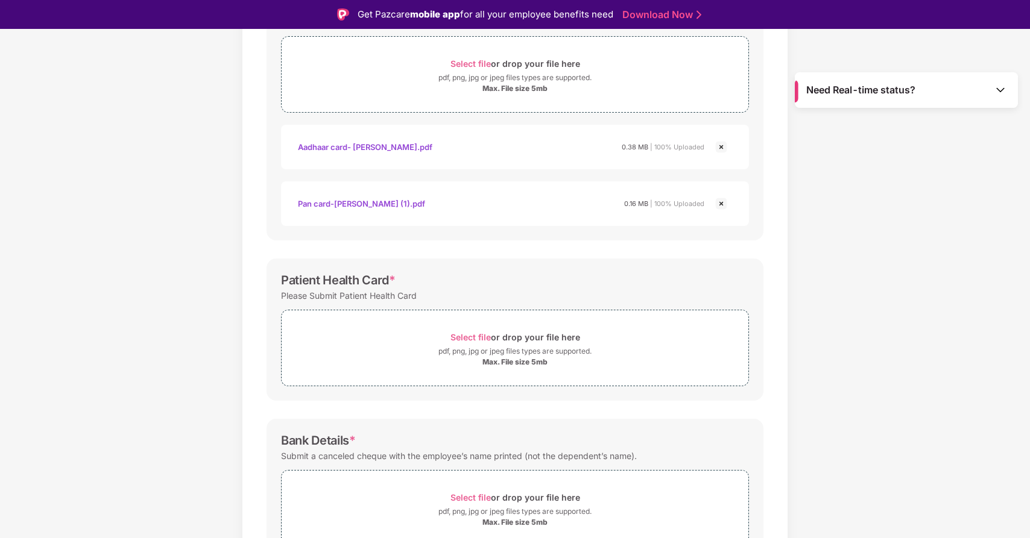
scroll to position [247, 0]
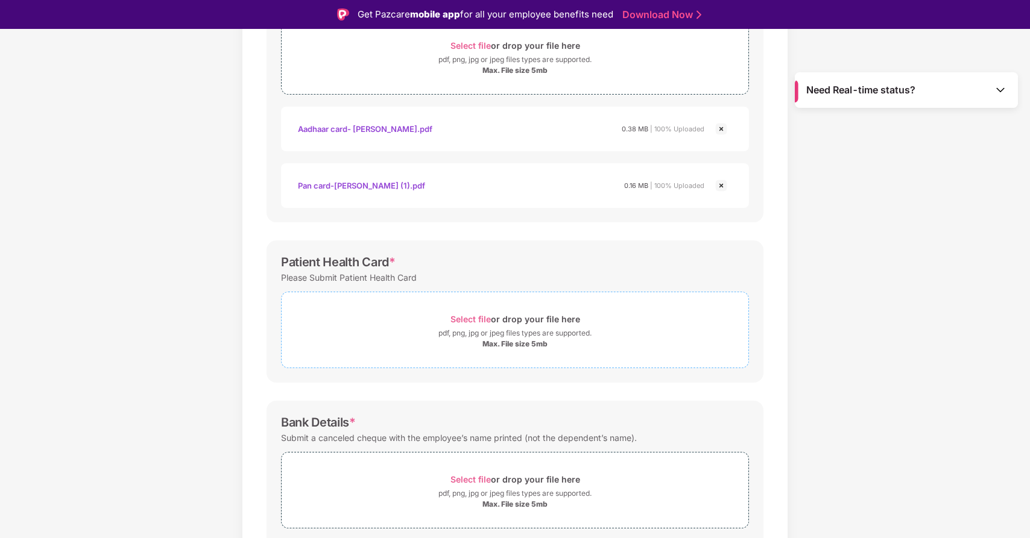
click at [471, 320] on span "Select file" at bounding box center [470, 319] width 40 height 10
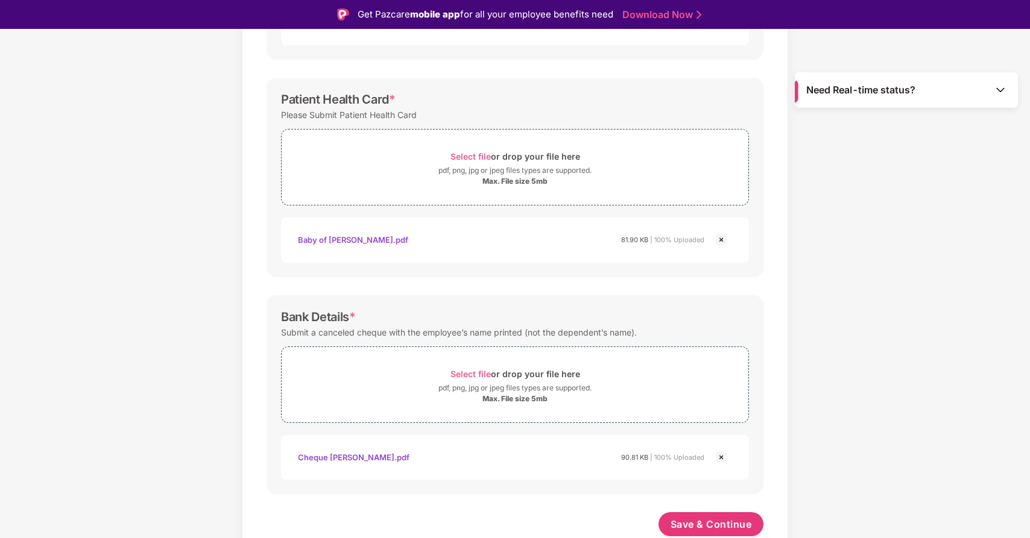
scroll to position [410, 0]
click at [726, 527] on span "Save & Continue" at bounding box center [710, 524] width 81 height 13
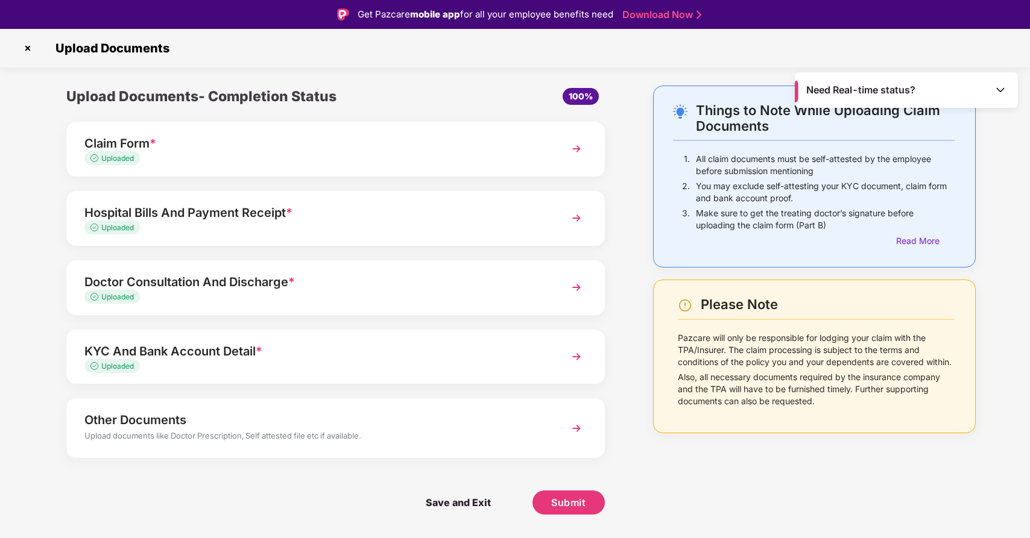
click at [450, 420] on div "Other Documents" at bounding box center [314, 420] width 460 height 19
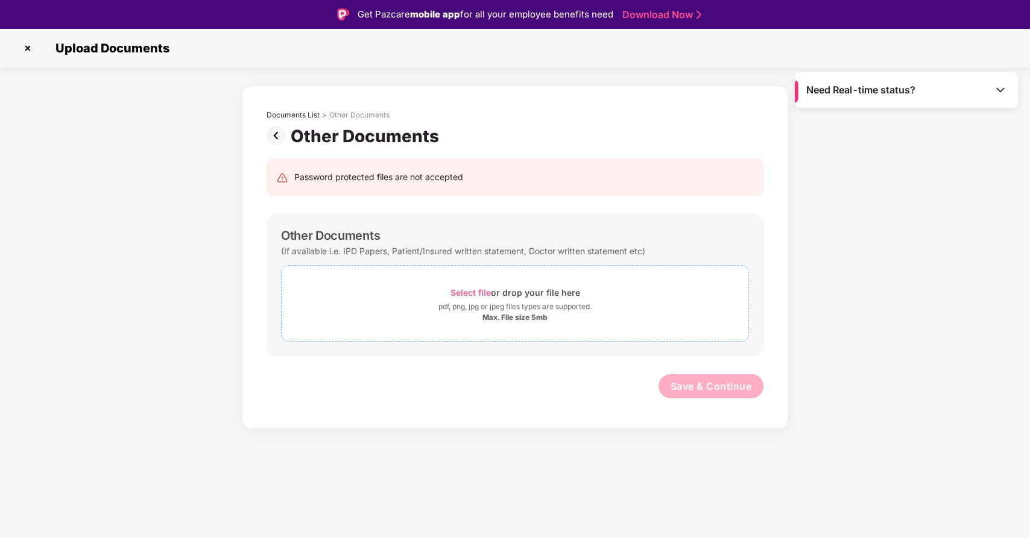
click at [480, 295] on span "Select file" at bounding box center [470, 293] width 40 height 10
click at [523, 393] on div "Save & Continue" at bounding box center [514, 389] width 497 height 30
click at [274, 134] on img at bounding box center [278, 135] width 24 height 19
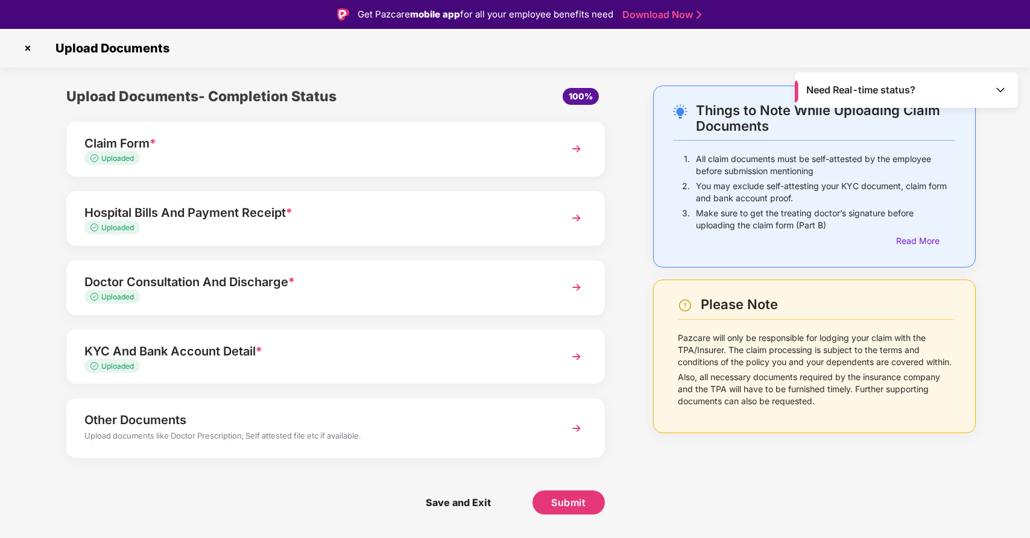
click at [31, 51] on img at bounding box center [27, 48] width 19 height 19
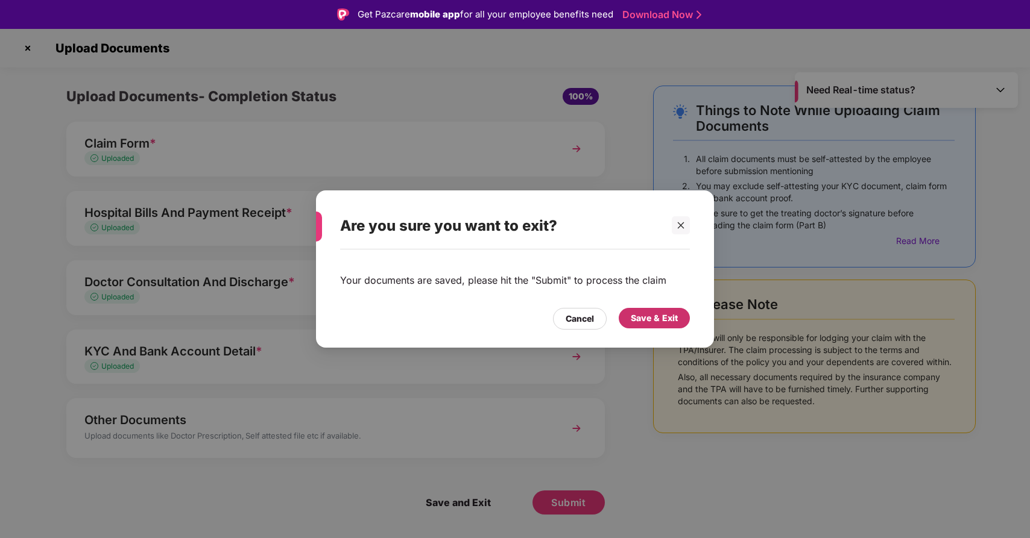
click at [643, 315] on div "Save & Exit" at bounding box center [654, 318] width 47 height 13
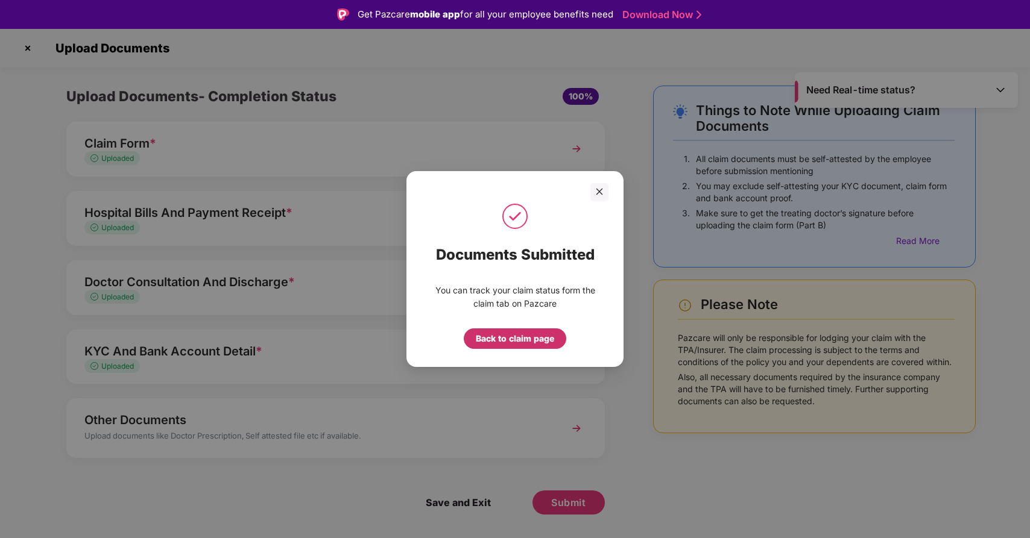
click at [549, 339] on div "Back to claim page" at bounding box center [515, 338] width 78 height 13
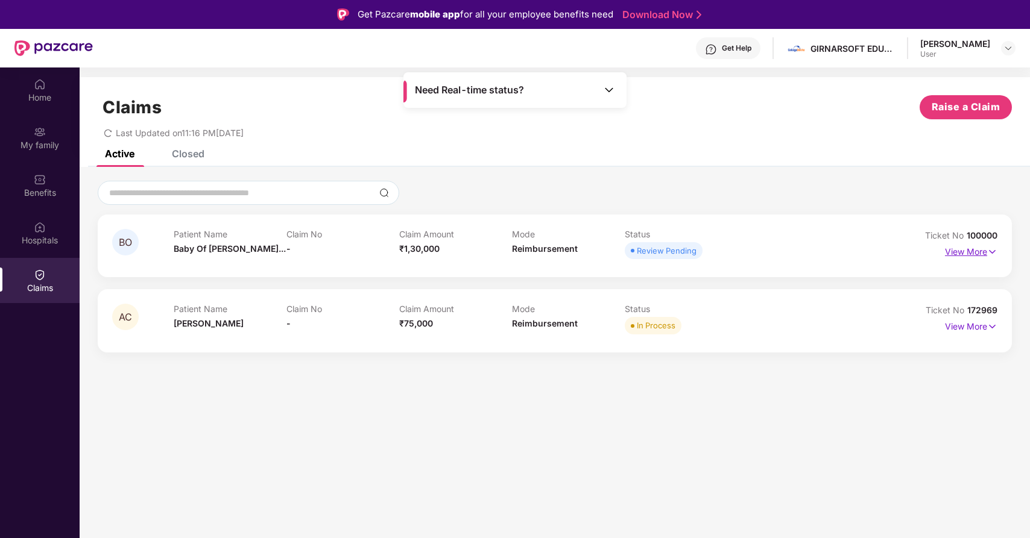
click at [962, 255] on p "View More" at bounding box center [971, 250] width 52 height 16
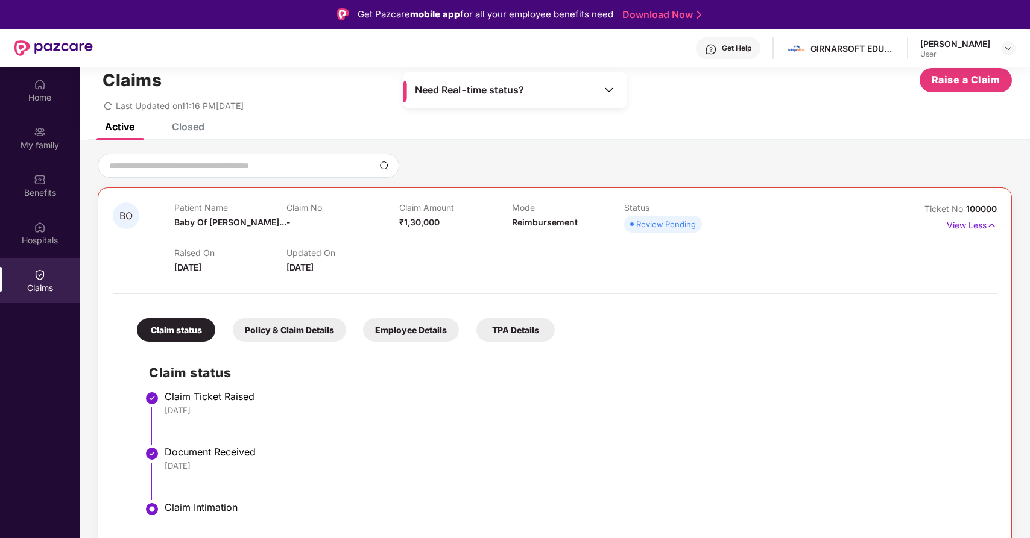
scroll to position [58, 0]
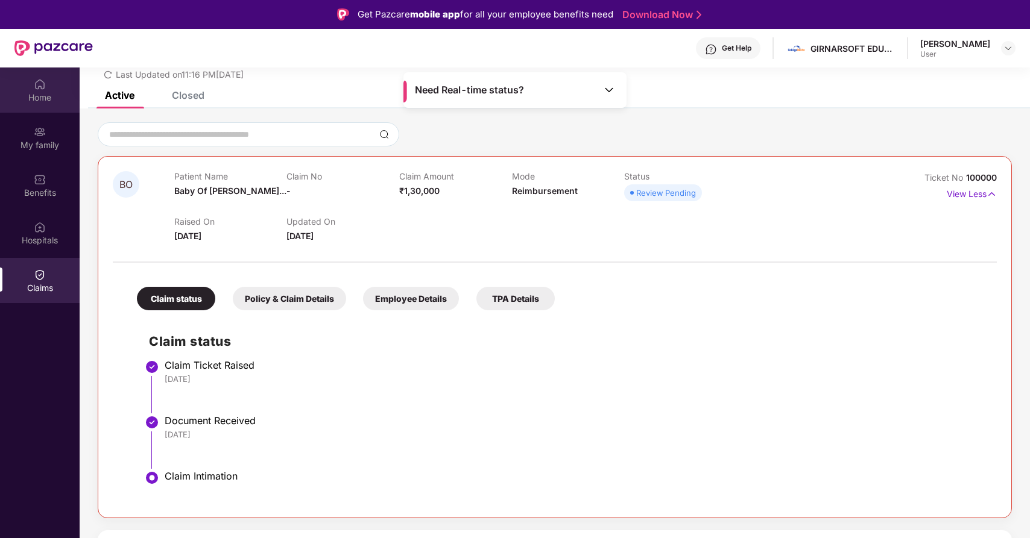
click at [40, 80] on img at bounding box center [40, 84] width 12 height 12
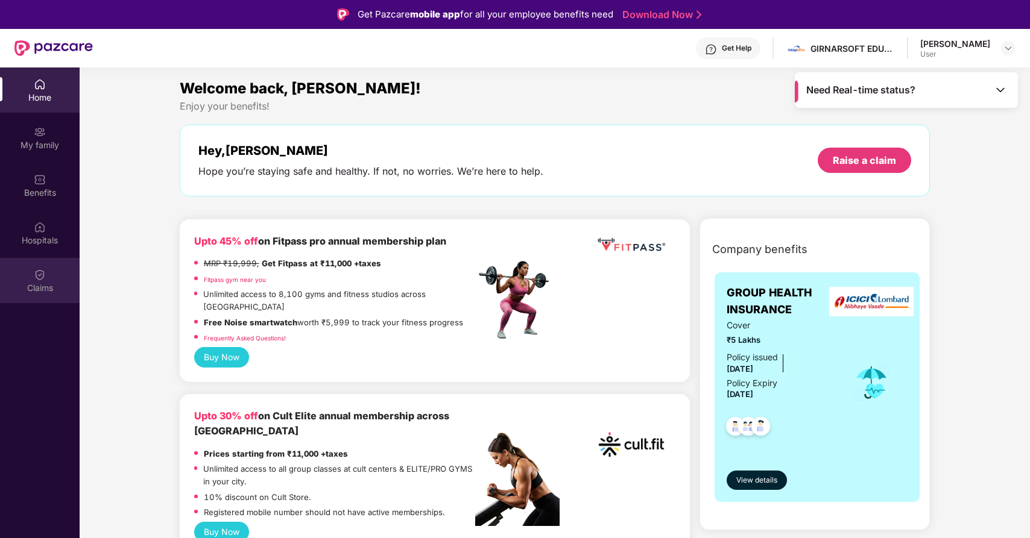
click at [54, 280] on div "Claims" at bounding box center [40, 280] width 80 height 45
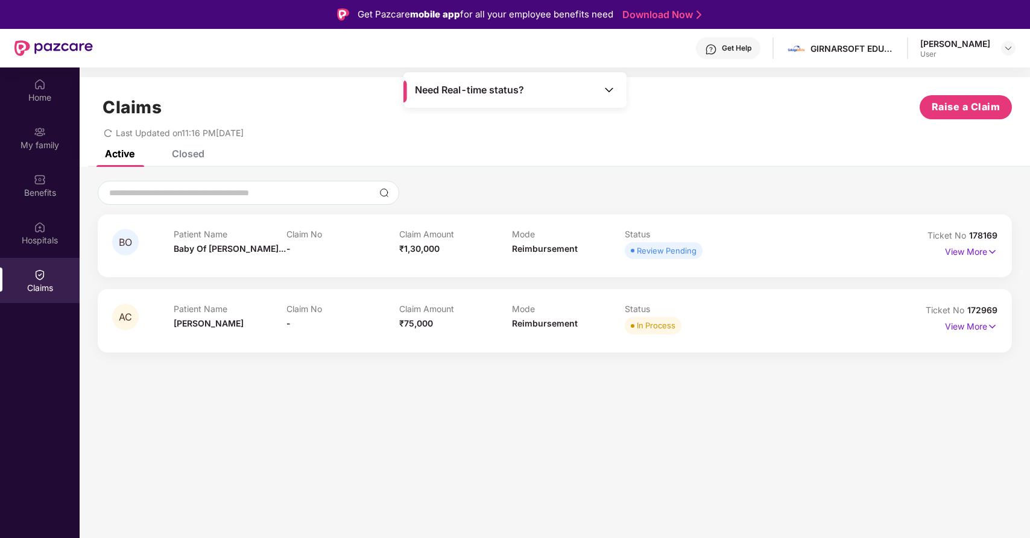
click at [189, 151] on div "Closed" at bounding box center [188, 154] width 33 height 12
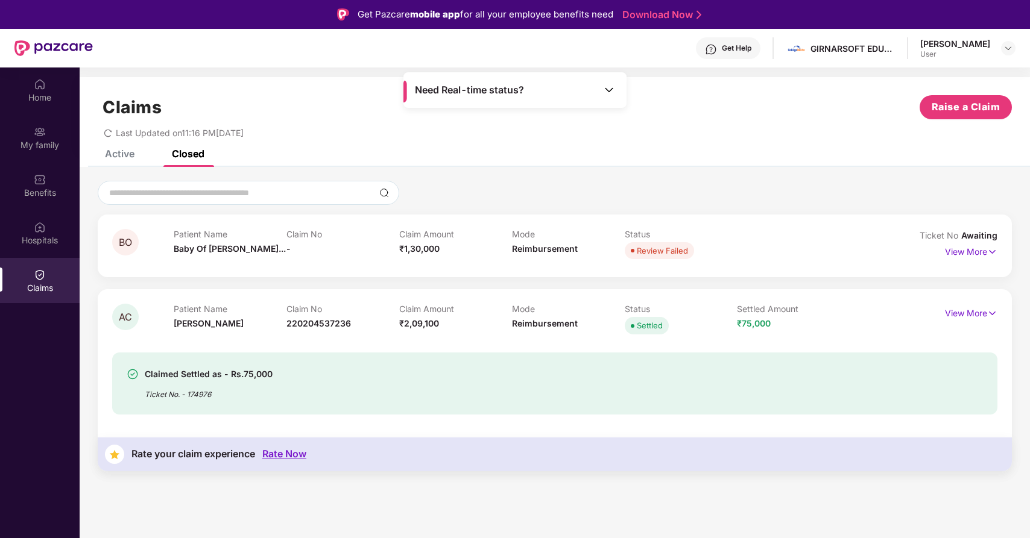
click at [122, 159] on div "Active" at bounding box center [120, 154] width 30 height 12
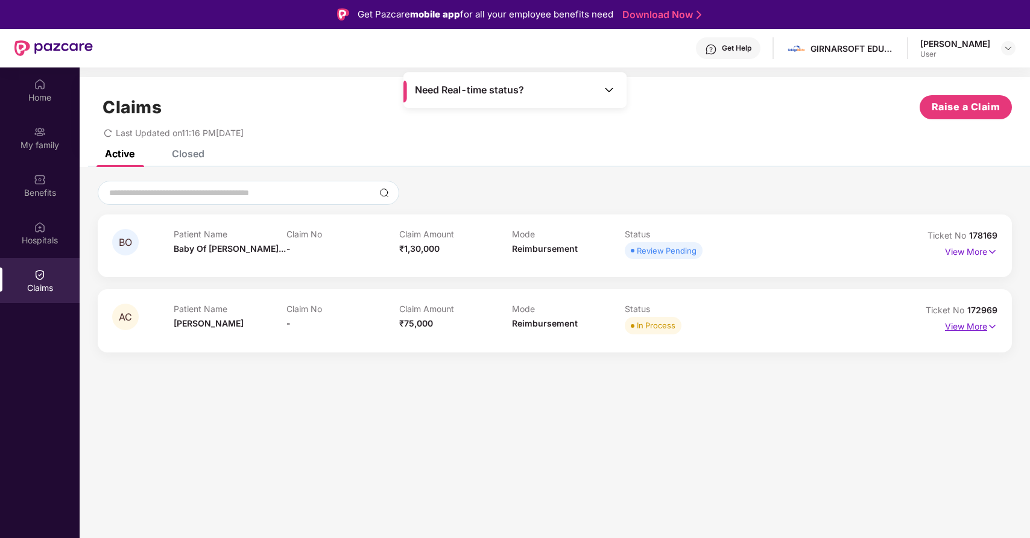
click at [984, 327] on p "View More" at bounding box center [971, 325] width 52 height 16
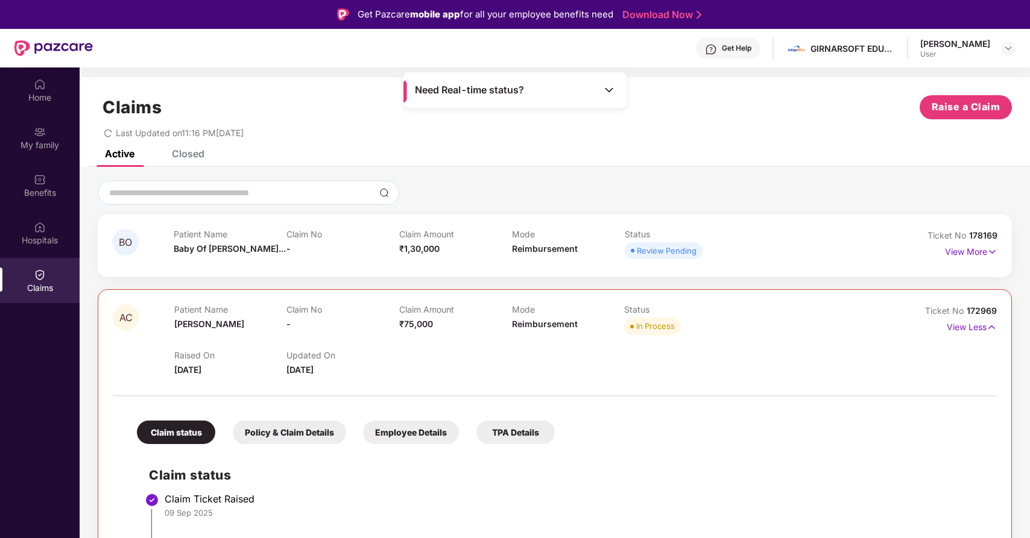
click at [192, 163] on div "Closed" at bounding box center [179, 153] width 51 height 27
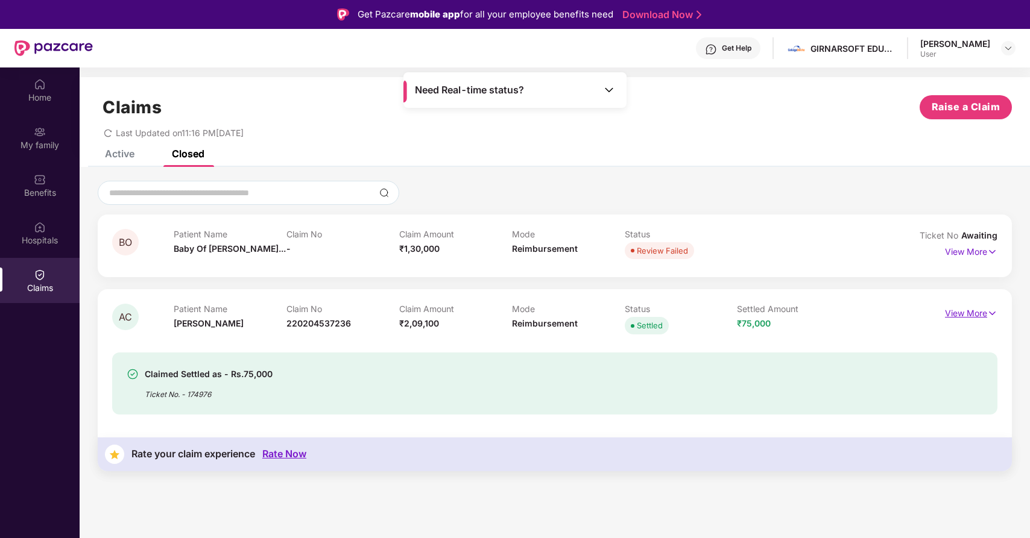
click at [971, 312] on p "View More" at bounding box center [971, 312] width 52 height 16
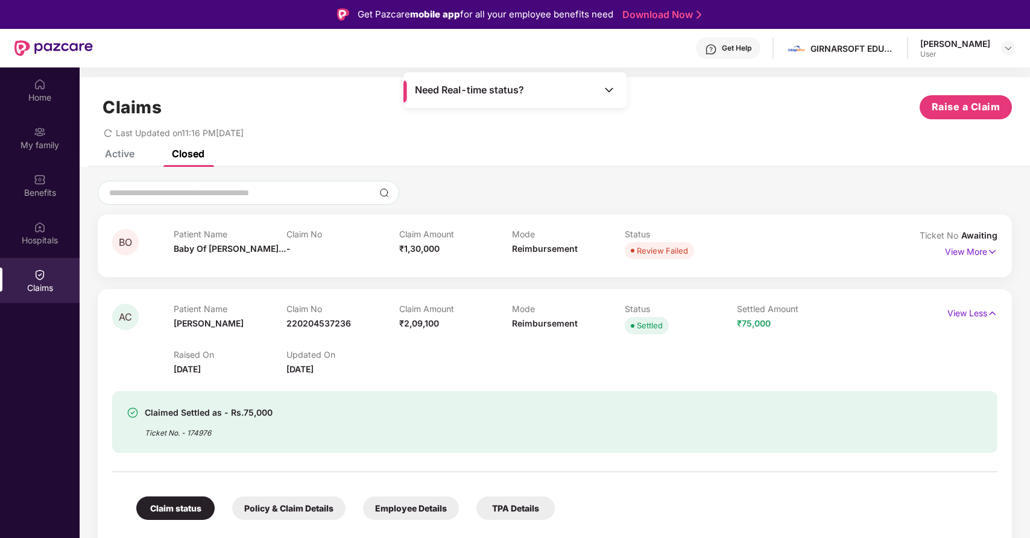
click at [129, 153] on div "Active" at bounding box center [120, 154] width 30 height 12
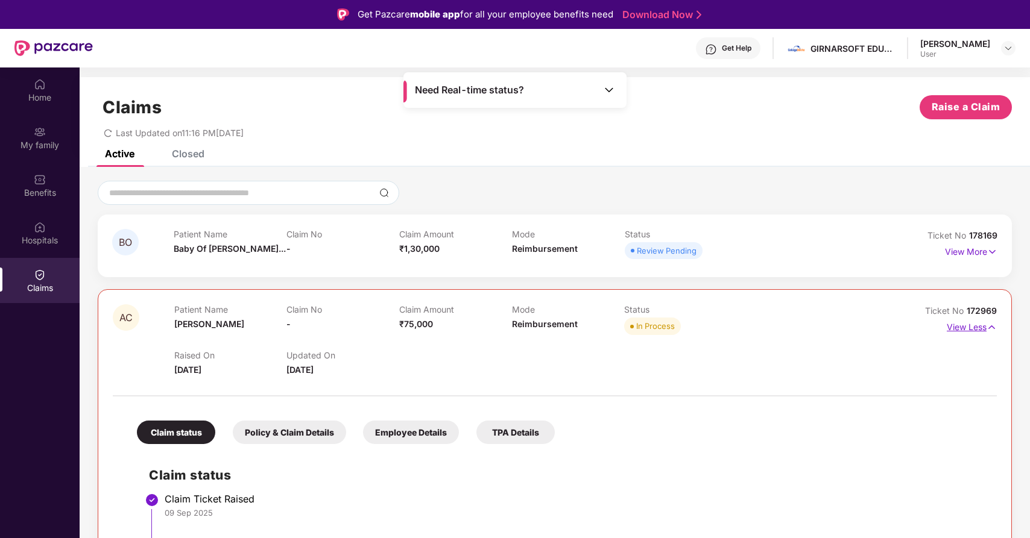
click at [973, 330] on p "View Less" at bounding box center [971, 326] width 50 height 16
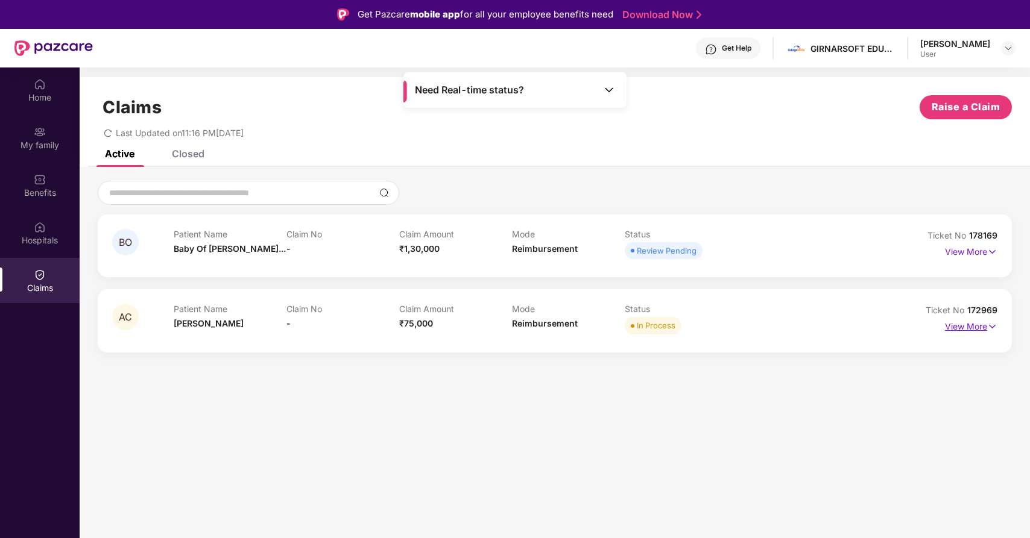
click at [973, 330] on p "View More" at bounding box center [971, 325] width 52 height 16
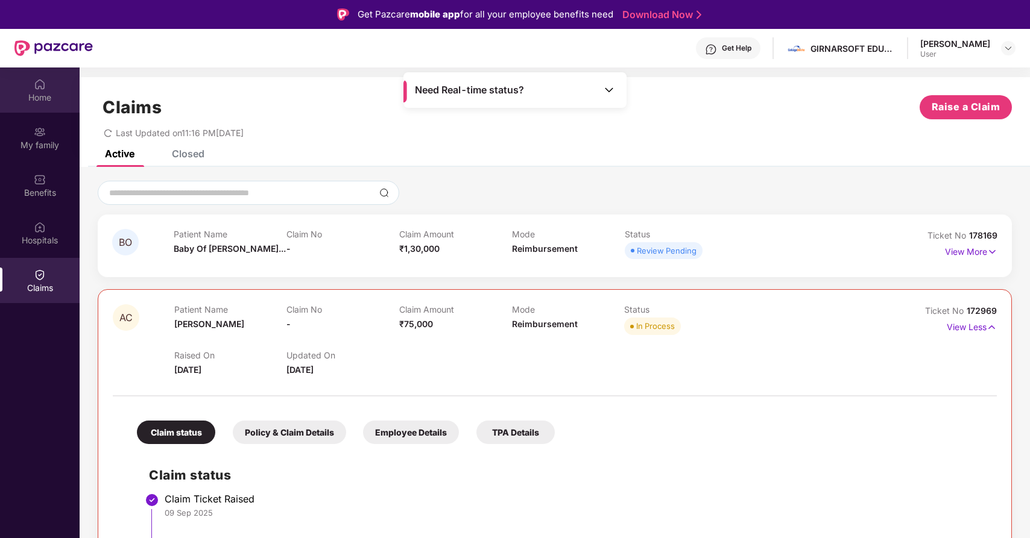
click at [33, 84] on div "Home" at bounding box center [40, 90] width 80 height 45
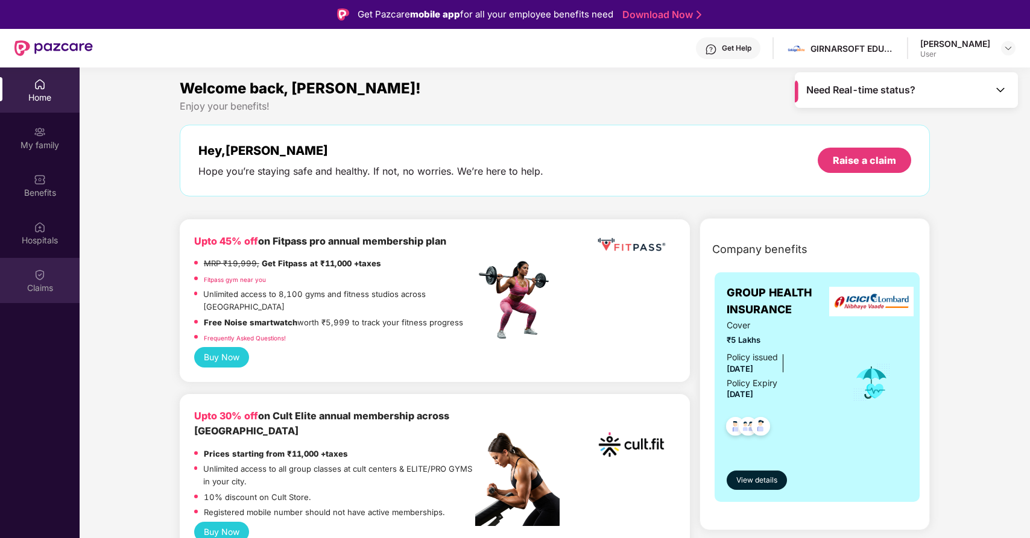
click at [50, 284] on div "Claims" at bounding box center [40, 288] width 80 height 12
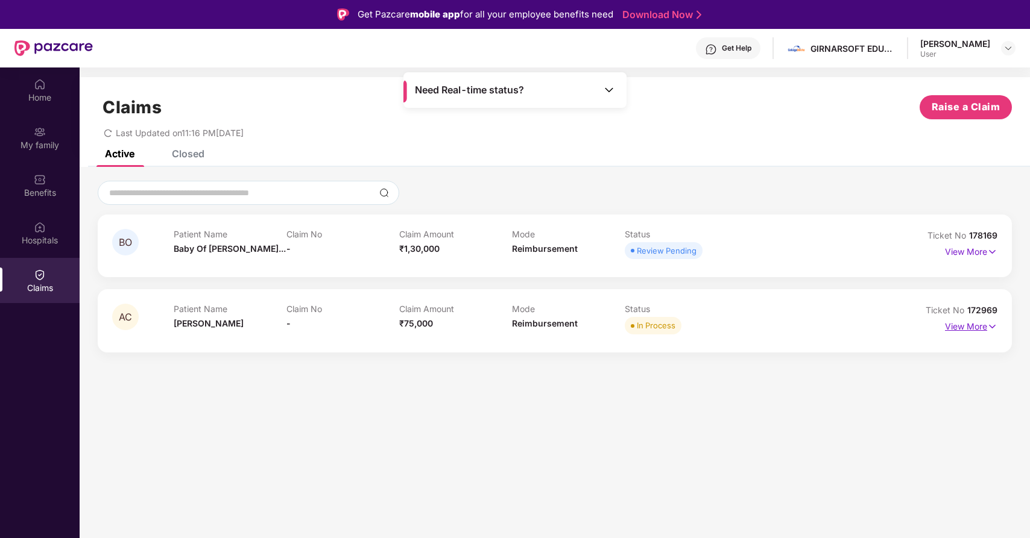
click at [972, 326] on p "View More" at bounding box center [971, 325] width 52 height 16
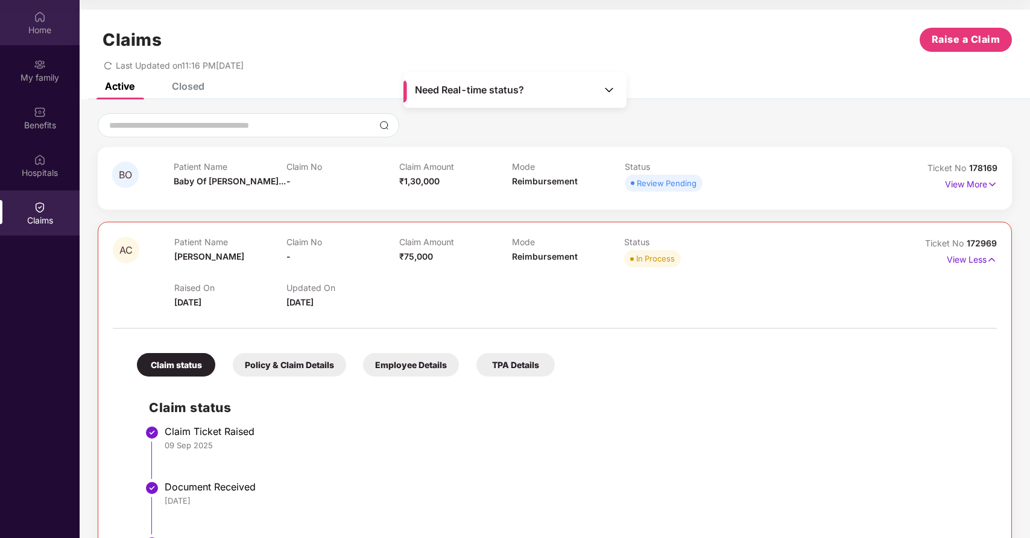
click at [34, 25] on div "Home" at bounding box center [40, 30] width 80 height 12
